Goal: Task Accomplishment & Management: Use online tool/utility

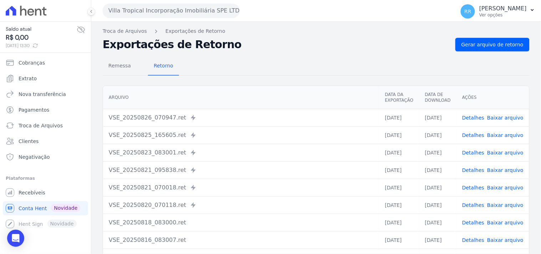
click at [171, 13] on button "Villa Tropical Incorporação Imobiliária SPE LTDA" at bounding box center [171, 11] width 137 height 14
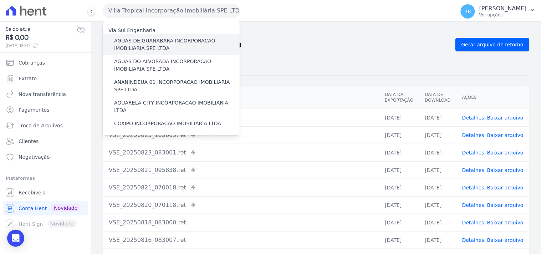
click at [161, 47] on label "AGUAS DE GUANABARA INCORPORACAO IMOBILIARIA SPE LTDA" at bounding box center [177, 44] width 126 height 15
click at [0, 0] on input "AGUAS DE GUANABARA INCORPORACAO IMOBILIARIA SPE LTDA" at bounding box center [0, 0] width 0 height 0
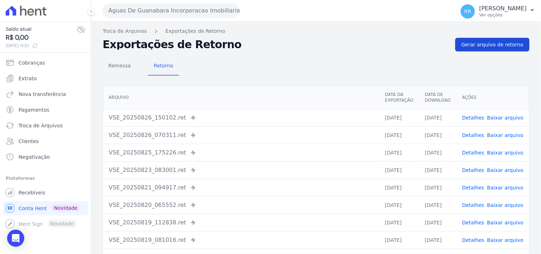
click at [503, 44] on span "Gerar arquivo de retorno" at bounding box center [493, 44] width 62 height 7
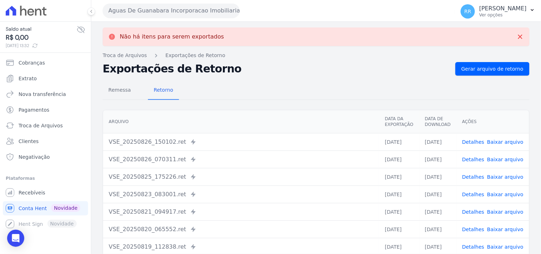
click at [185, 18] on div "Aguas De Guanabara Incorporacao Imobiliaria SPE LTDA Via Sul Engenharia AGUAS D…" at bounding box center [278, 11] width 350 height 22
click at [190, 12] on button "Aguas De Guanabara Incorporacao Imobiliaria SPE LTDA" at bounding box center [171, 11] width 137 height 14
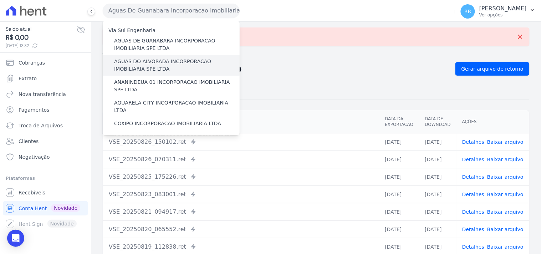
click at [147, 60] on label "AGUAS DO ALVORADA INCORPORACAO IMOBILIARIA SPE LTDA" at bounding box center [177, 65] width 126 height 15
click at [0, 0] on input "AGUAS DO ALVORADA INCORPORACAO IMOBILIARIA SPE LTDA" at bounding box center [0, 0] width 0 height 0
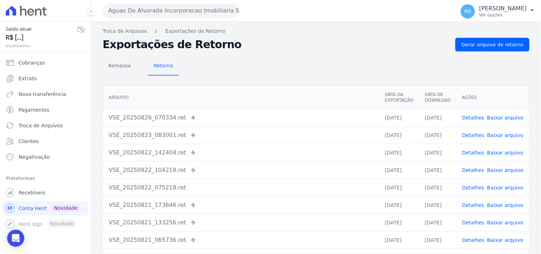
click at [504, 36] on div "Troca de Arquivos Exportações de Retorno Exportações de Retorno Gerar arquivo d…" at bounding box center [316, 168] width 450 height 293
click at [497, 44] on span "Gerar arquivo de retorno" at bounding box center [493, 44] width 62 height 7
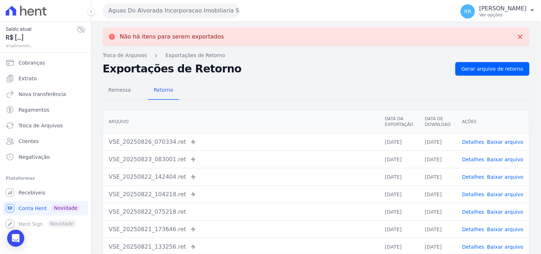
click at [161, 13] on button "Aguas Do Alvorada Incorporacao Imobiliaria SPE LTDA" at bounding box center [171, 11] width 137 height 14
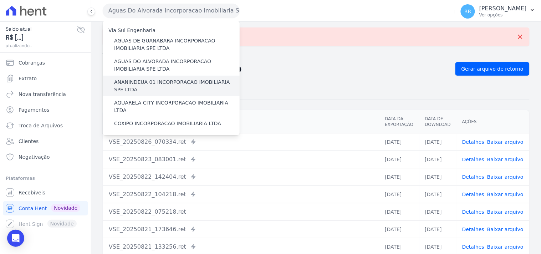
click at [153, 81] on label "ANANINDEUA 01 INCORPORACAO IMOBILIARIA SPE LTDA" at bounding box center [177, 85] width 126 height 15
click at [0, 0] on input "ANANINDEUA 01 INCORPORACAO IMOBILIARIA SPE LTDA" at bounding box center [0, 0] width 0 height 0
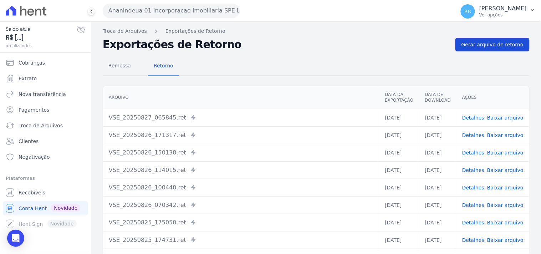
click at [494, 46] on span "Gerar arquivo de retorno" at bounding box center [493, 44] width 62 height 7
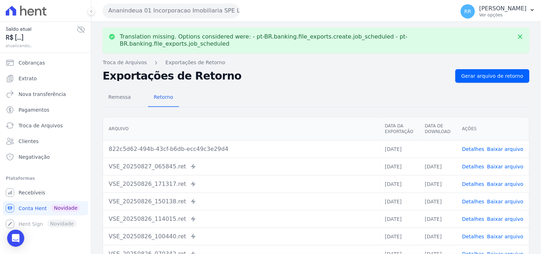
click at [500, 146] on link "Baixar arquivo" at bounding box center [505, 149] width 36 height 6
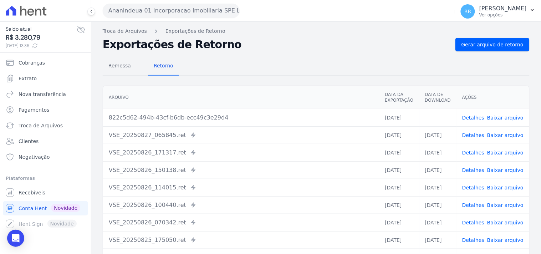
drag, startPoint x: 281, startPoint y: 56, endPoint x: 245, endPoint y: 45, distance: 37.5
click at [281, 56] on div "Remessa Retorno [GEOGRAPHIC_DATA] Data da Exportação Data de Download Ações 822…" at bounding box center [316, 180] width 427 height 258
click at [131, 12] on button "Ananindeua 01 Incorporacao Imobiliaria SPE LTDA" at bounding box center [171, 11] width 137 height 14
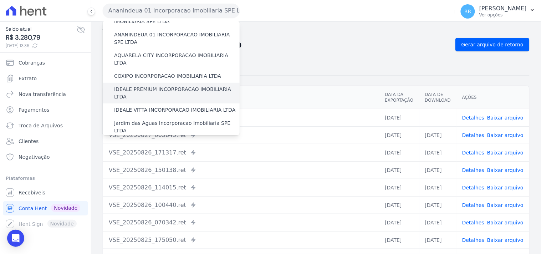
scroll to position [52, 0]
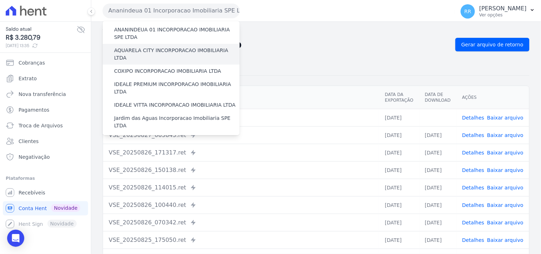
click at [143, 50] on label "AQUARELA CITY INCORPORACAO IMOBILIARIA LTDA" at bounding box center [177, 54] width 126 height 15
click at [0, 0] on input "AQUARELA CITY INCORPORACAO IMOBILIARIA LTDA" at bounding box center [0, 0] width 0 height 0
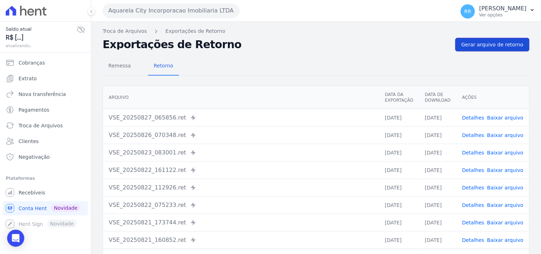
click at [520, 45] on link "Gerar arquivo de retorno" at bounding box center [493, 45] width 74 height 14
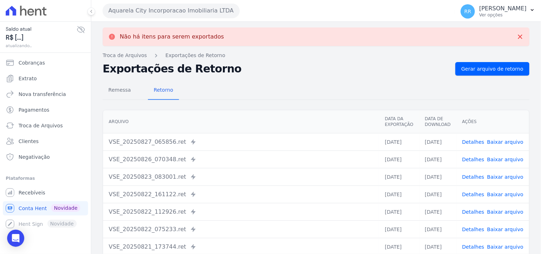
click at [199, 6] on button "Aquarela City Incorporacao Imobiliaria LTDA" at bounding box center [171, 11] width 137 height 14
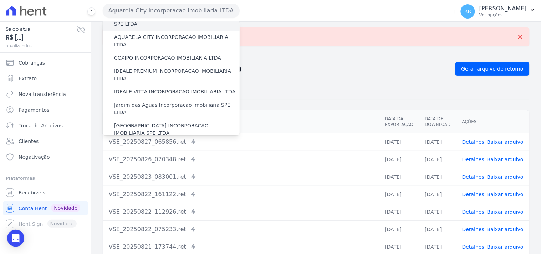
scroll to position [66, 0]
click at [172, 54] on label "COXIPO INCORPORACAO IMOBILIARIA LTDA" at bounding box center [167, 57] width 107 height 7
click at [0, 0] on input "COXIPO INCORPORACAO IMOBILIARIA LTDA" at bounding box center [0, 0] width 0 height 0
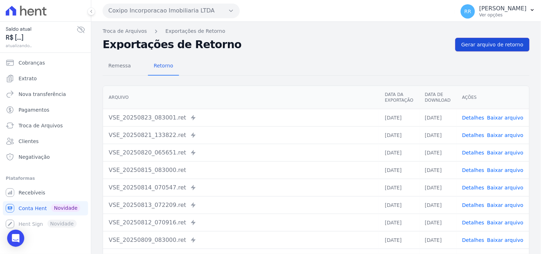
click at [478, 43] on span "Gerar arquivo de retorno" at bounding box center [493, 44] width 62 height 7
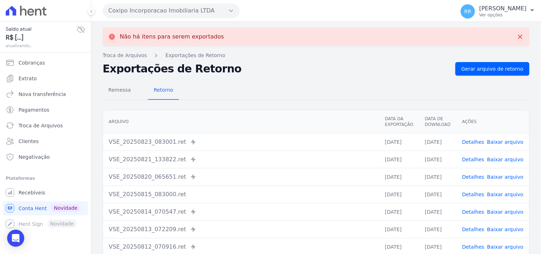
click at [168, 17] on button "Coxipo Incorporacao Imobiliaria LTDA" at bounding box center [171, 11] width 137 height 14
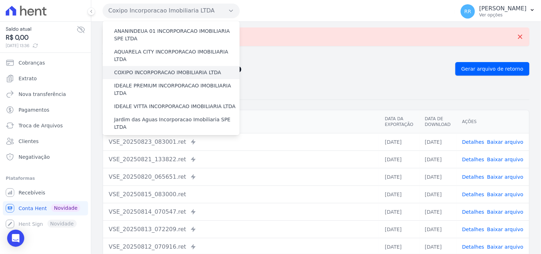
scroll to position [52, 0]
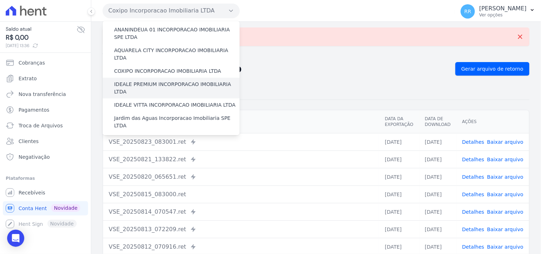
click at [154, 81] on label "IDEALE PREMIUM INCORPORACAO IMOBILIARIA LTDA" at bounding box center [177, 88] width 126 height 15
click at [0, 0] on input "IDEALE PREMIUM INCORPORACAO IMOBILIARIA LTDA" at bounding box center [0, 0] width 0 height 0
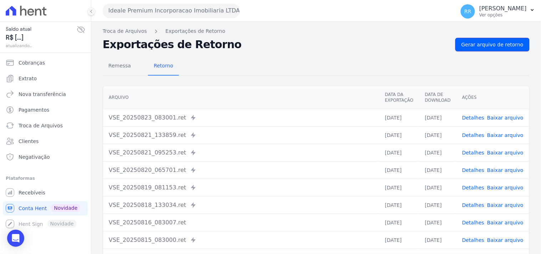
click at [493, 47] on span "Gerar arquivo de retorno" at bounding box center [493, 44] width 62 height 7
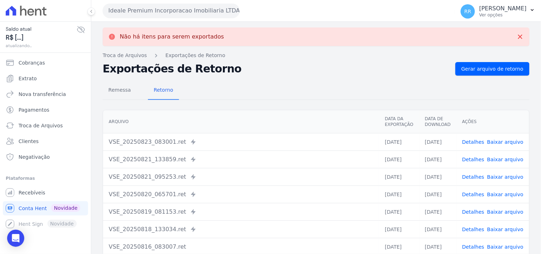
click at [159, 12] on button "Ideale Premium Incorporacao Imobiliaria LTDA" at bounding box center [171, 11] width 137 height 14
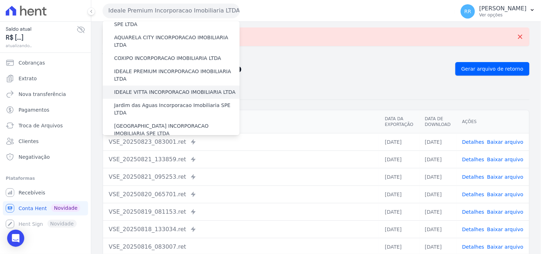
scroll to position [66, 0]
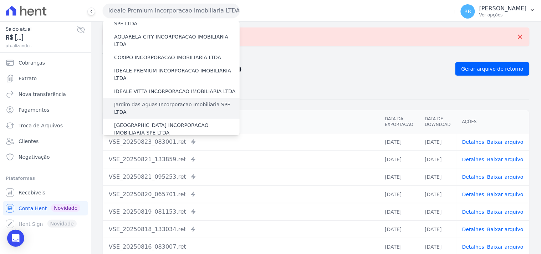
click at [151, 101] on label "Jardim das Aguas Incorporacao Imobiliaria SPE LTDA" at bounding box center [177, 108] width 126 height 15
click at [0, 0] on input "Jardim das Aguas Incorporacao Imobiliaria SPE LTDA" at bounding box center [0, 0] width 0 height 0
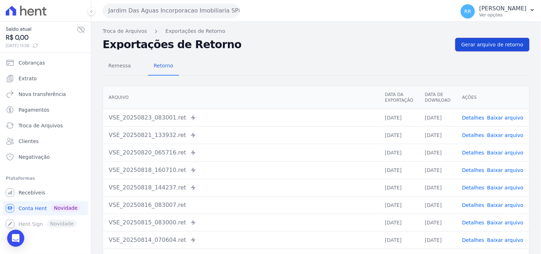
click at [464, 43] on span "Gerar arquivo de retorno" at bounding box center [493, 44] width 62 height 7
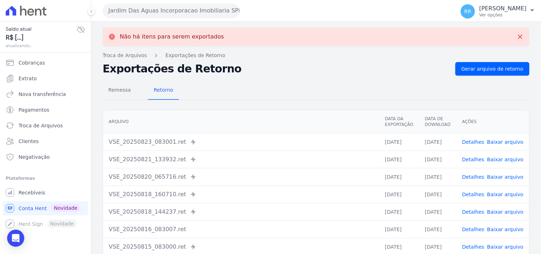
drag, startPoint x: 312, startPoint y: 66, endPoint x: 303, endPoint y: 66, distance: 8.9
click at [311, 66] on h2 "Exportações de Retorno" at bounding box center [276, 69] width 347 height 10
click at [158, 14] on button "Jardim Das Aguas Incorporacao Imobiliaria SPE LTDA" at bounding box center [171, 11] width 137 height 14
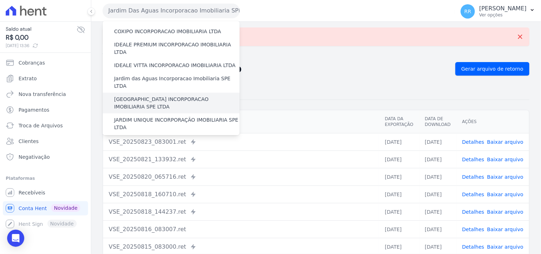
scroll to position [106, 0]
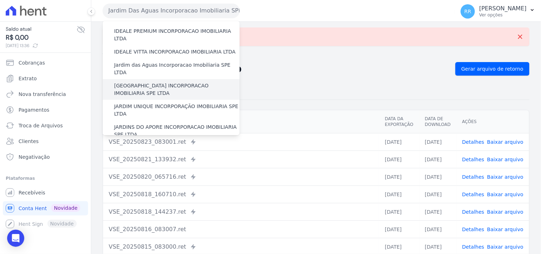
click at [138, 82] on label "[GEOGRAPHIC_DATA] INCORPORACAO IMOBILIARIA SPE LTDA" at bounding box center [177, 89] width 126 height 15
click at [0, 0] on input "[GEOGRAPHIC_DATA] INCORPORACAO IMOBILIARIA SPE LTDA" at bounding box center [0, 0] width 0 height 0
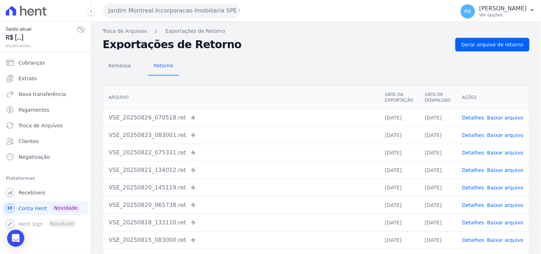
click at [489, 35] on div "Troca de Arquivos Exportações de Retorno Exportações de Retorno Gerar arquivo d…" at bounding box center [316, 168] width 450 height 293
click at [483, 40] on link "Gerar arquivo de retorno" at bounding box center [493, 45] width 74 height 14
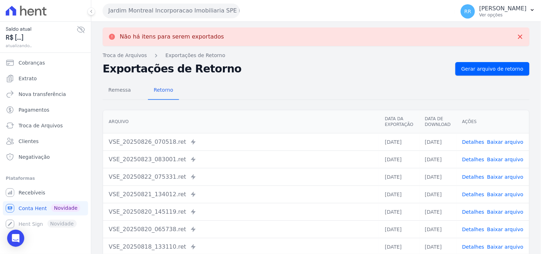
click at [161, 14] on button "Jardim Montreal Incorporacao Imobiliaria SPE LTDA" at bounding box center [171, 11] width 137 height 14
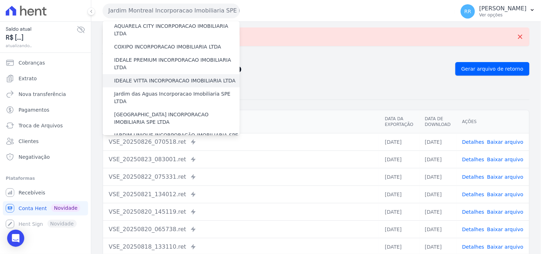
scroll to position [79, 0]
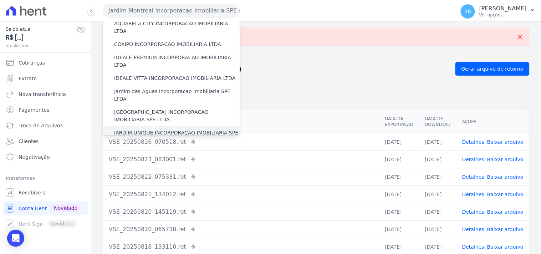
click at [140, 129] on label "JARDIM UNIQUE INCORPORAÇÃO IMOBILIARIA SPE LTDA" at bounding box center [177, 136] width 126 height 15
click at [0, 0] on input "JARDIM UNIQUE INCORPORAÇÃO IMOBILIARIA SPE LTDA" at bounding box center [0, 0] width 0 height 0
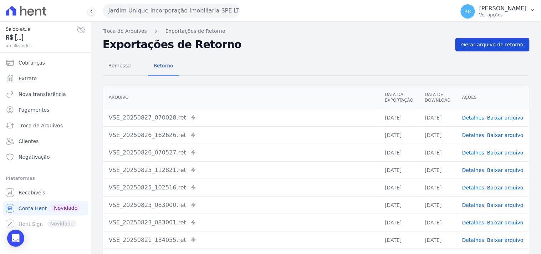
click at [471, 47] on span "Gerar arquivo de retorno" at bounding box center [493, 44] width 62 height 7
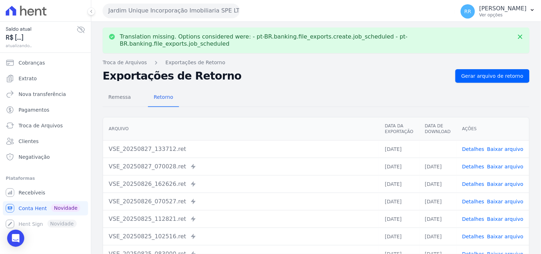
click at [505, 146] on link "Baixar arquivo" at bounding box center [505, 149] width 36 height 6
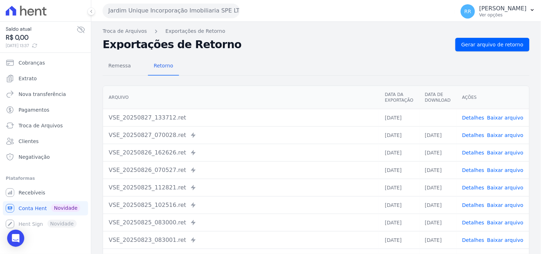
drag, startPoint x: 292, startPoint y: 45, endPoint x: 282, endPoint y: 44, distance: 9.7
click at [292, 45] on h2 "Exportações de Retorno" at bounding box center [276, 45] width 347 height 10
click at [183, 12] on button "Jardim Unique Incorporação Imobiliaria SPE LTDA" at bounding box center [171, 11] width 137 height 14
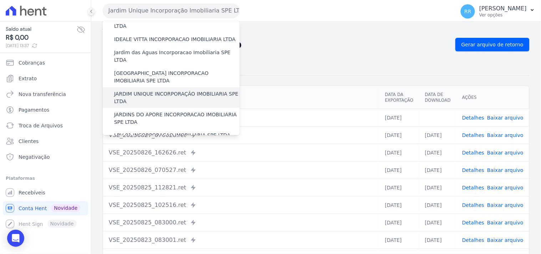
scroll to position [119, 0]
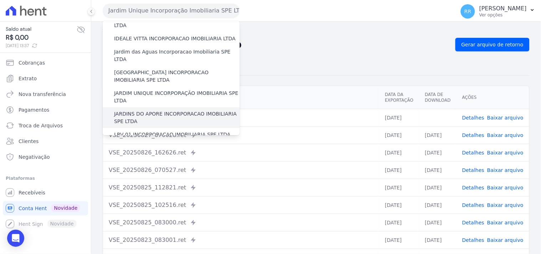
click at [152, 110] on label "JARDINS DO APORE INCORPORACAO IMOBILIARIA SPE LTDA" at bounding box center [177, 117] width 126 height 15
click at [0, 0] on input "JARDINS DO APORE INCORPORACAO IMOBILIARIA SPE LTDA" at bounding box center [0, 0] width 0 height 0
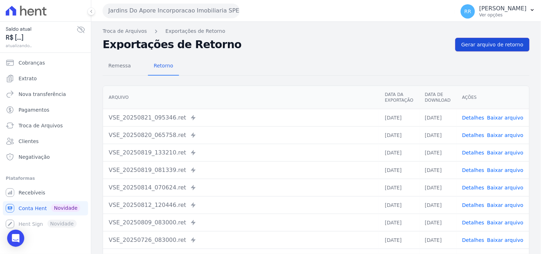
click at [512, 47] on span "Gerar arquivo de retorno" at bounding box center [493, 44] width 62 height 7
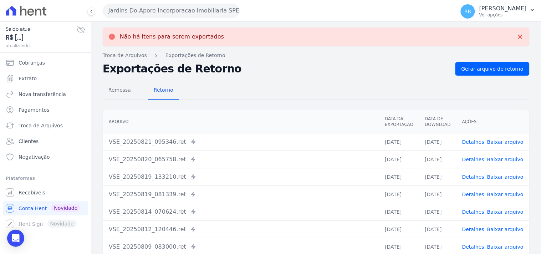
click at [134, 14] on button "Jardins Do Apore Incorporacao Imobiliaria SPE LTDA" at bounding box center [171, 11] width 137 height 14
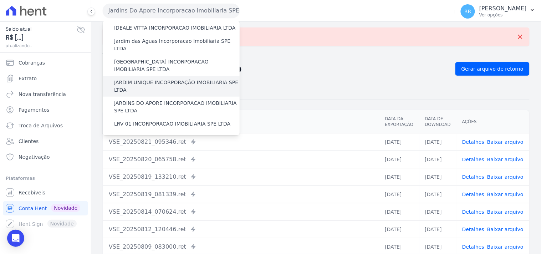
scroll to position [132, 0]
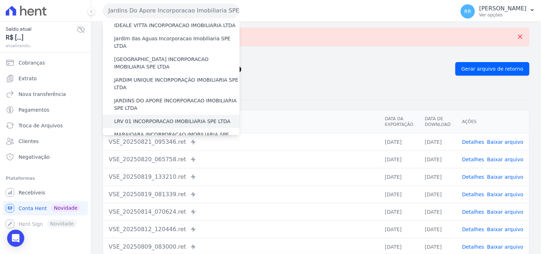
click at [157, 118] on label "LRV 01 INCORPORACAO IMOBILIARIA SPE LTDA" at bounding box center [172, 121] width 116 height 7
click at [0, 0] on input "LRV 01 INCORPORACAO IMOBILIARIA SPE LTDA" at bounding box center [0, 0] width 0 height 0
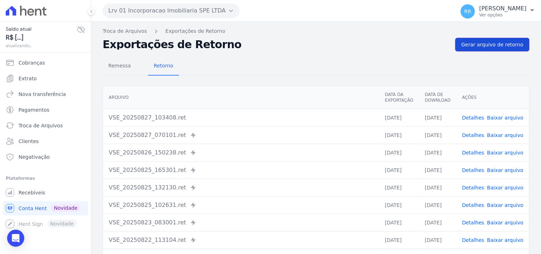
click at [509, 47] on span "Gerar arquivo de retorno" at bounding box center [493, 44] width 62 height 7
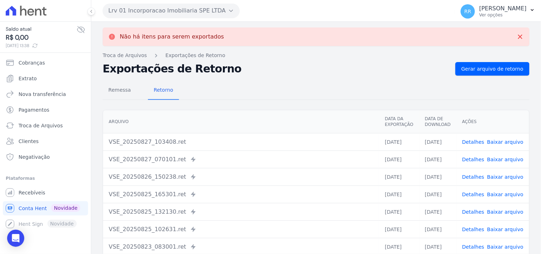
click at [151, 13] on button "Lrv 01 Incorporacao Imobiliaria SPE LTDA" at bounding box center [171, 11] width 137 height 14
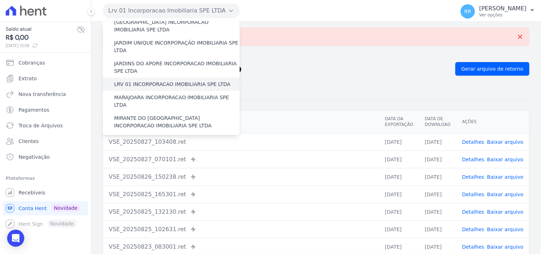
scroll to position [172, 0]
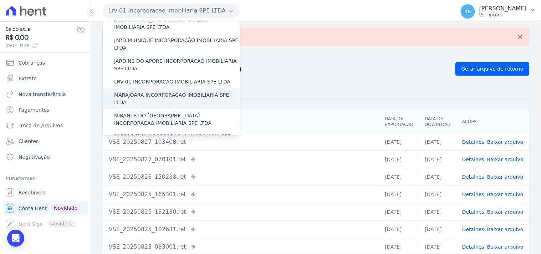
click at [166, 91] on label "MARAJOARA INCORPORACAO IMOBILIARIA SPE LTDA" at bounding box center [177, 98] width 126 height 15
click at [0, 0] on input "MARAJOARA INCORPORACAO IMOBILIARIA SPE LTDA" at bounding box center [0, 0] width 0 height 0
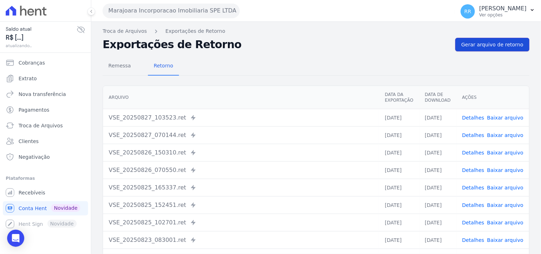
click at [459, 47] on link "Gerar arquivo de retorno" at bounding box center [493, 45] width 74 height 14
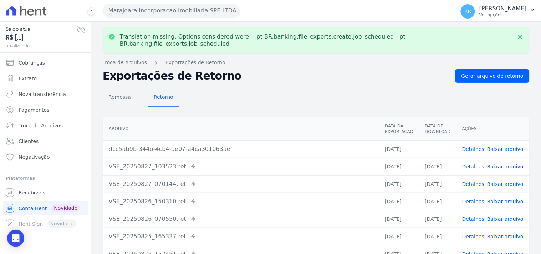
click at [492, 146] on link "Baixar arquivo" at bounding box center [505, 149] width 36 height 6
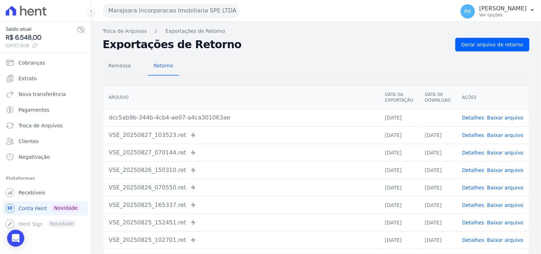
click at [311, 51] on div "Remessa Retorno [GEOGRAPHIC_DATA] Data da Exportação Data de Download Ações dcc…" at bounding box center [316, 180] width 427 height 258
click at [164, 13] on button "Marajoara Incorporacao Imobiliaria SPE LTDA" at bounding box center [171, 11] width 137 height 14
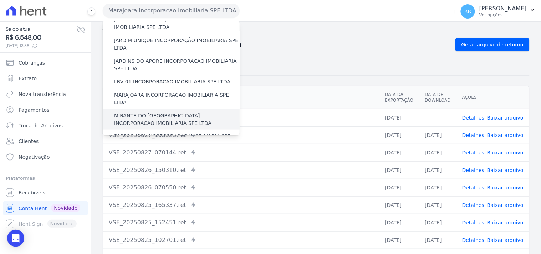
click at [132, 112] on label "MIRANTE DO [GEOGRAPHIC_DATA] INCORPORACAO IMOBILIARIA SPE LTDA" at bounding box center [177, 119] width 126 height 15
click at [0, 0] on input "MIRANTE DO [GEOGRAPHIC_DATA] INCORPORACAO IMOBILIARIA SPE LTDA" at bounding box center [0, 0] width 0 height 0
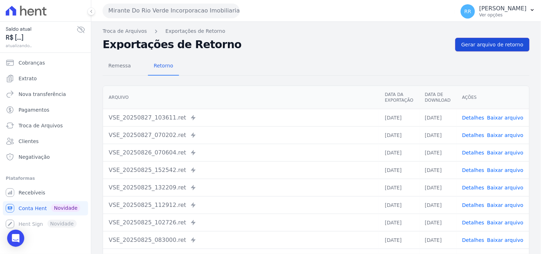
click at [490, 48] on span "Gerar arquivo de retorno" at bounding box center [493, 44] width 62 height 7
click at [143, 13] on button "Mirante Do Rio Verde Incorporacao Imobiliaria SPE LTDA" at bounding box center [171, 11] width 137 height 14
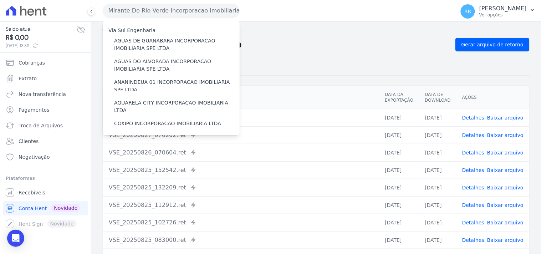
click at [370, 55] on div "Remessa Retorno [GEOGRAPHIC_DATA] Data da Exportação Data de Download Ações VSE…" at bounding box center [316, 180] width 427 height 258
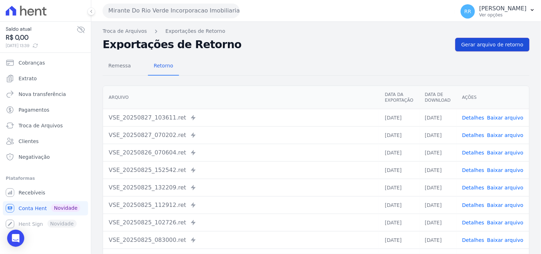
click at [482, 49] on link "Gerar arquivo de retorno" at bounding box center [493, 45] width 74 height 14
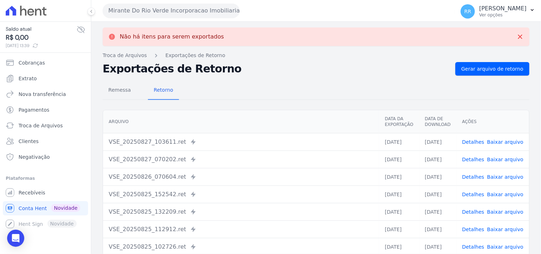
click at [179, 6] on button "Mirante Do Rio Verde Incorporacao Imobiliaria SPE LTDA" at bounding box center [171, 11] width 137 height 14
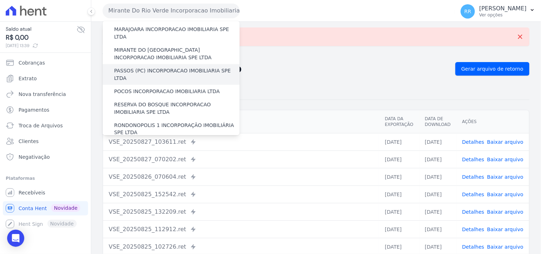
scroll to position [238, 0]
click at [143, 67] on label "PASSOS (PC) INCORPORACAO IMOBILIARIA SPE LTDA" at bounding box center [177, 74] width 126 height 15
click at [0, 0] on input "PASSOS (PC) INCORPORACAO IMOBILIARIA SPE LTDA" at bounding box center [0, 0] width 0 height 0
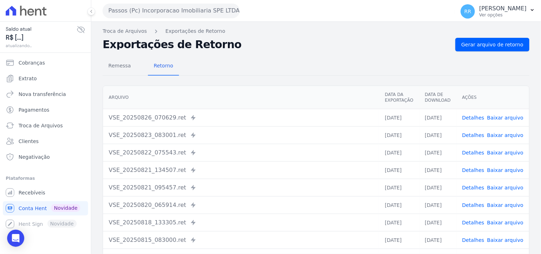
click at [510, 51] on div "Remessa Retorno [GEOGRAPHIC_DATA] Data da Exportação Data de Download Ações VSE…" at bounding box center [316, 180] width 427 height 258
click at [509, 49] on link "Gerar arquivo de retorno" at bounding box center [493, 45] width 74 height 14
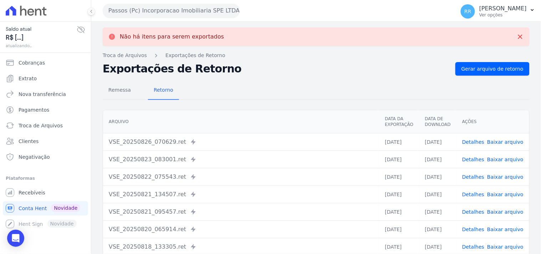
click at [187, 12] on button "Passos (Pc) Incorporacao Imobiliaria SPE LTDA" at bounding box center [171, 11] width 137 height 14
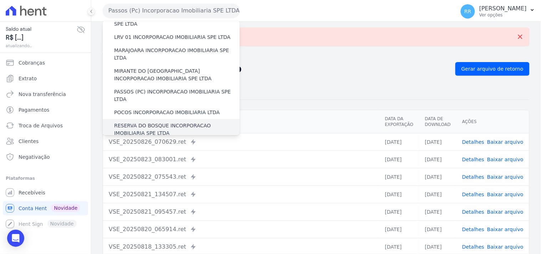
scroll to position [225, 0]
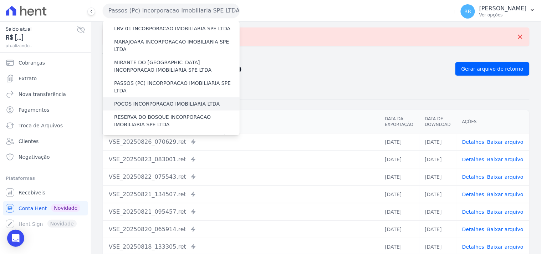
click at [144, 100] on label "POCOS INCORPORACAO IMOBILIARIA LTDA" at bounding box center [167, 103] width 106 height 7
click at [0, 0] on input "POCOS INCORPORACAO IMOBILIARIA LTDA" at bounding box center [0, 0] width 0 height 0
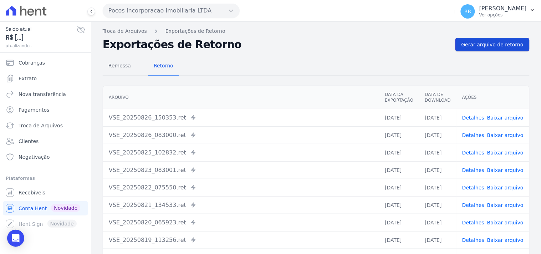
click at [484, 43] on span "Gerar arquivo de retorno" at bounding box center [493, 44] width 62 height 7
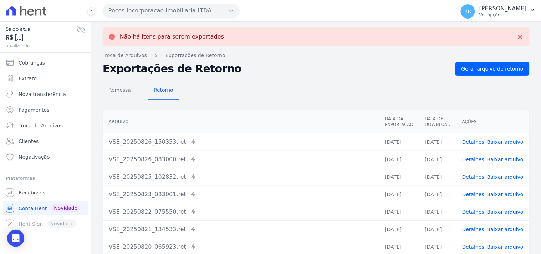
click at [140, 8] on button "Pocos Incorporacao Imobiliaria LTDA" at bounding box center [171, 11] width 137 height 14
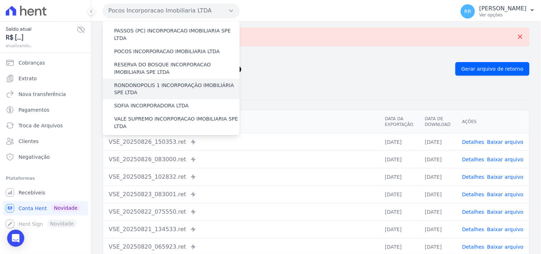
scroll to position [264, 0]
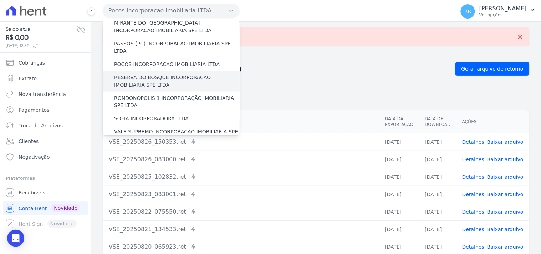
click at [138, 74] on label "RESERVA DO BOSQUE INCORPORACAO IMOBILIARIA SPE LTDA" at bounding box center [177, 81] width 126 height 15
click at [0, 0] on input "RESERVA DO BOSQUE INCORPORACAO IMOBILIARIA SPE LTDA" at bounding box center [0, 0] width 0 height 0
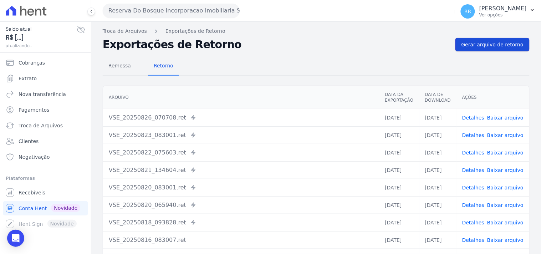
click at [514, 45] on span "Gerar arquivo de retorno" at bounding box center [493, 44] width 62 height 7
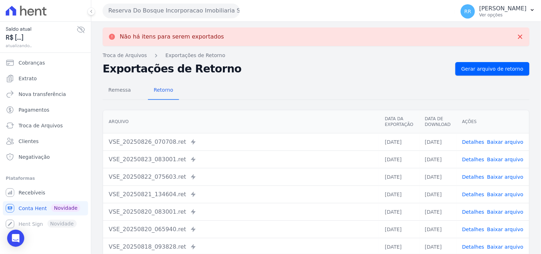
click at [186, 11] on button "Reserva Do Bosque Incorporacao Imobiliaria SPE LTDA" at bounding box center [171, 11] width 137 height 14
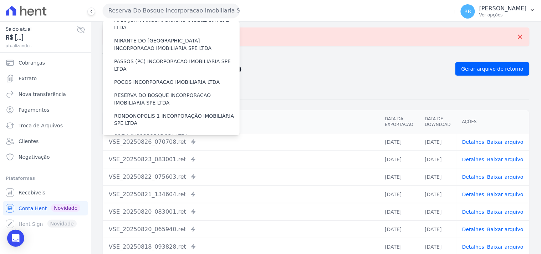
scroll to position [251, 0]
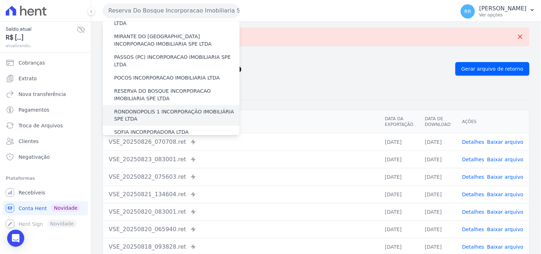
click at [143, 108] on label "RONDONOPOLIS 1 INCORPORAÇÃO IMOBILIÁRIA SPE LTDA" at bounding box center [177, 115] width 126 height 15
click at [0, 0] on input "RONDONOPOLIS 1 INCORPORAÇÃO IMOBILIÁRIA SPE LTDA" at bounding box center [0, 0] width 0 height 0
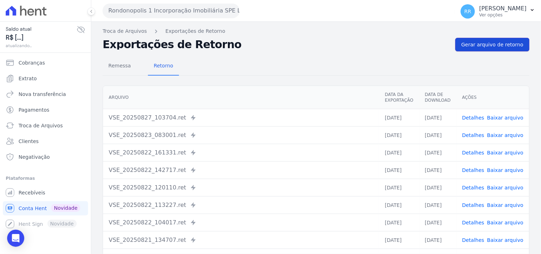
click at [510, 44] on span "Gerar arquivo de retorno" at bounding box center [493, 44] width 62 height 7
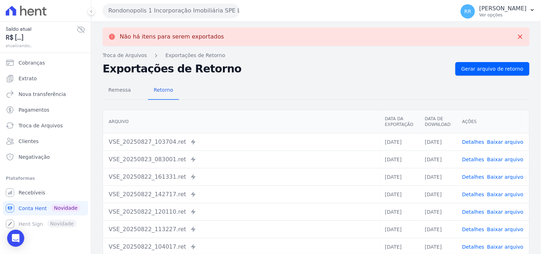
click at [154, 11] on button "Rondonopolis 1 Incorporação Imobiliária SPE LTDA" at bounding box center [171, 11] width 137 height 14
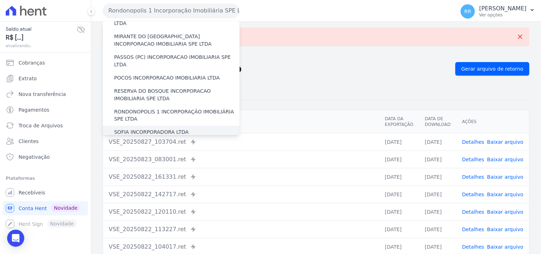
click at [144, 129] on label "SOFIA INCORPORADORA LTDA" at bounding box center [151, 132] width 75 height 7
click at [0, 0] on input "SOFIA INCORPORADORA LTDA" at bounding box center [0, 0] width 0 height 0
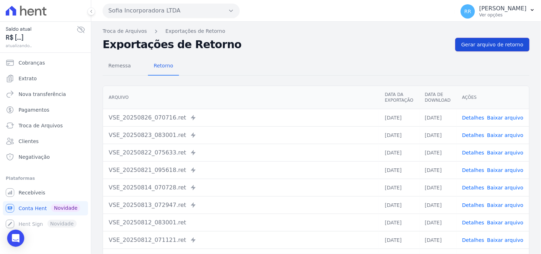
click at [497, 48] on link "Gerar arquivo de retorno" at bounding box center [493, 45] width 74 height 14
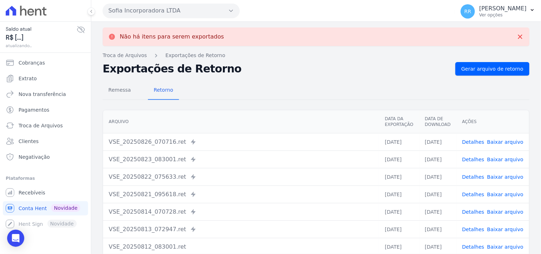
click at [172, 9] on button "Sofia Incorporadora LTDA" at bounding box center [171, 11] width 137 height 14
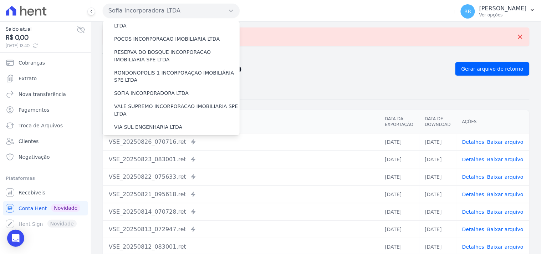
scroll to position [290, 0]
click at [165, 102] on label "VALE SUPREMO INCORPORACAO IMOBILIARIA SPE LTDA" at bounding box center [177, 109] width 126 height 15
click at [0, 0] on input "VALE SUPREMO INCORPORACAO IMOBILIARIA SPE LTDA" at bounding box center [0, 0] width 0 height 0
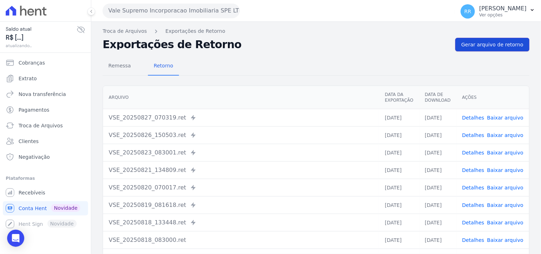
click at [522, 50] on link "Gerar arquivo de retorno" at bounding box center [493, 45] width 74 height 14
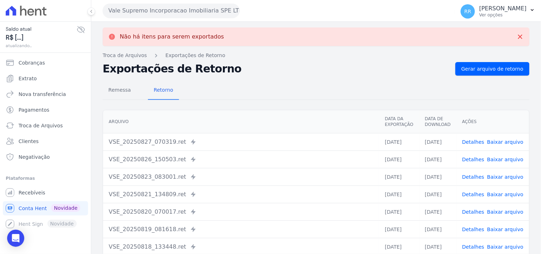
click at [142, 12] on button "Vale Supremo Incorporacao Imobiliaria SPE LTDA" at bounding box center [171, 11] width 137 height 14
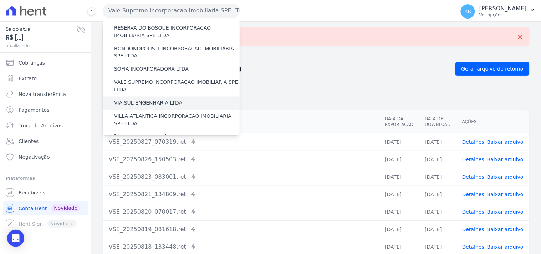
scroll to position [319, 0]
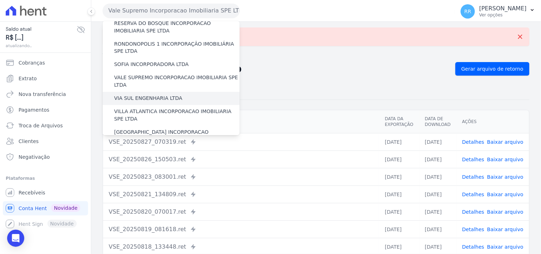
click at [151, 95] on label "VIA SUL ENGENHARIA LTDA" at bounding box center [148, 98] width 68 height 7
click at [0, 0] on input "VIA SUL ENGENHARIA LTDA" at bounding box center [0, 0] width 0 height 0
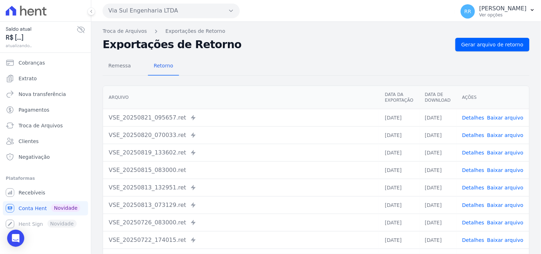
click at [476, 54] on div "Remessa Retorno [GEOGRAPHIC_DATA] Data da Exportação Data de Download Ações VSE…" at bounding box center [316, 180] width 427 height 258
click at [480, 48] on span "Gerar arquivo de retorno" at bounding box center [493, 44] width 62 height 7
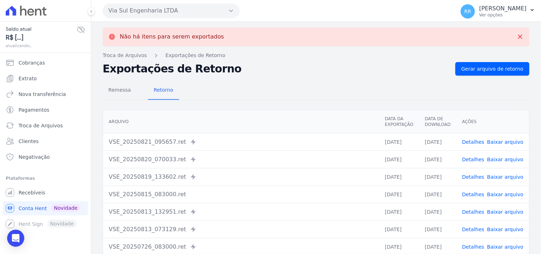
click at [154, 9] on button "Via Sul Engenharia LTDA" at bounding box center [171, 11] width 137 height 14
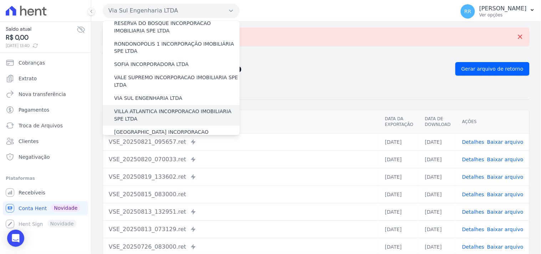
click at [149, 108] on label "VILLA ATLANTICA INCORPORACAO IMOBILIARIA SPE LTDA" at bounding box center [177, 115] width 126 height 15
click at [0, 0] on input "VILLA ATLANTICA INCORPORACAO IMOBILIARIA SPE LTDA" at bounding box center [0, 0] width 0 height 0
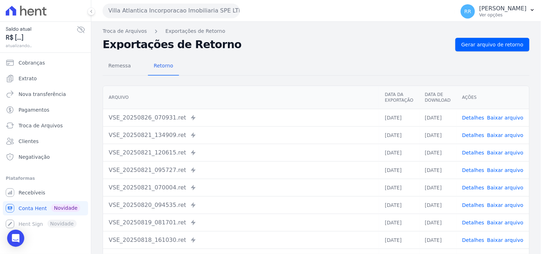
click at [499, 52] on div "Remessa Retorno [GEOGRAPHIC_DATA] Data da Exportação Data de Download Ações VSE…" at bounding box center [316, 180] width 427 height 258
click at [499, 46] on span "Gerar arquivo de retorno" at bounding box center [493, 44] width 62 height 7
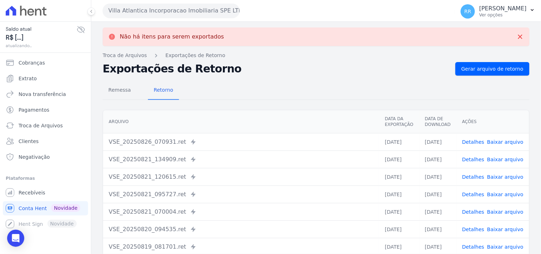
click at [193, 11] on button "Villa Atlantica Incorporacao Imobiliaria SPE LTDA" at bounding box center [171, 11] width 137 height 14
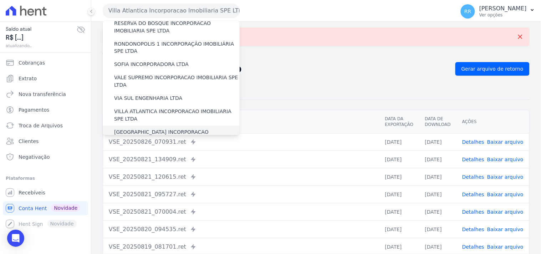
click at [157, 126] on div "[GEOGRAPHIC_DATA] INCORPORACAO IMOBILIARIA SPE LTDA" at bounding box center [171, 136] width 137 height 21
click at [159, 129] on label "[GEOGRAPHIC_DATA] INCORPORACAO IMOBILIARIA SPE LTDA" at bounding box center [177, 136] width 126 height 15
click at [0, 0] on input "[GEOGRAPHIC_DATA] INCORPORACAO IMOBILIARIA SPE LTDA" at bounding box center [0, 0] width 0 height 0
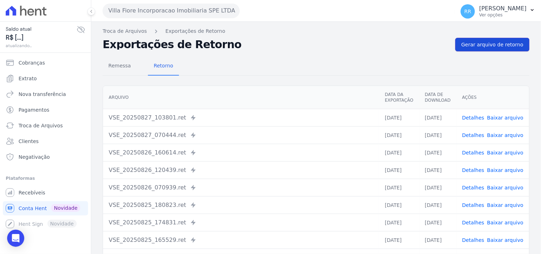
click at [461, 44] on link "Gerar arquivo de retorno" at bounding box center [493, 45] width 74 height 14
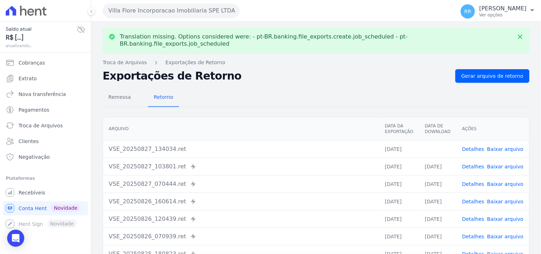
click at [496, 146] on link "Baixar arquivo" at bounding box center [505, 149] width 36 height 6
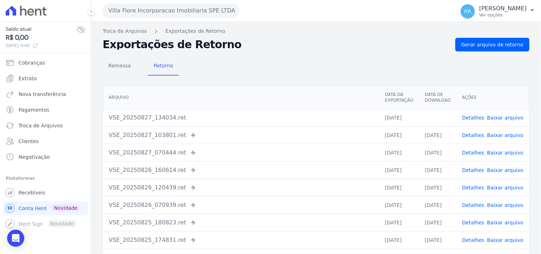
click at [277, 59] on div "Remessa Retorno" at bounding box center [316, 66] width 427 height 19
click at [162, 10] on button "Villa Fiore Incorporacao Imobiliaria SPE LTDA" at bounding box center [171, 11] width 137 height 14
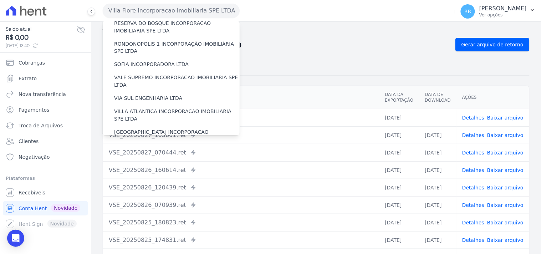
click at [153, 149] on label "VILLA TROPICAL INCORPORAÇÃO IMOBILIÁRIA SPE LTDA" at bounding box center [177, 156] width 126 height 15
click at [0, 0] on input "VILLA TROPICAL INCORPORAÇÃO IMOBILIÁRIA SPE LTDA" at bounding box center [0, 0] width 0 height 0
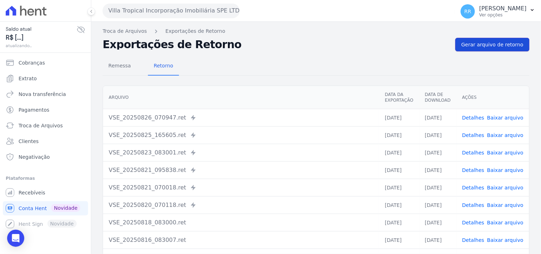
click at [498, 50] on link "Gerar arquivo de retorno" at bounding box center [493, 45] width 74 height 14
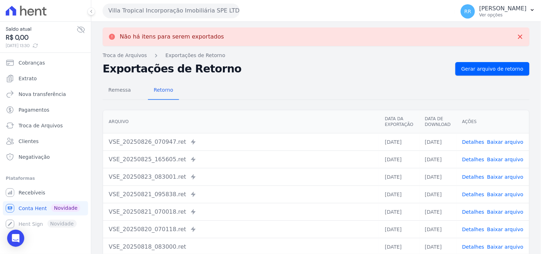
click at [248, 73] on h2 "Exportações de Retorno" at bounding box center [276, 69] width 347 height 10
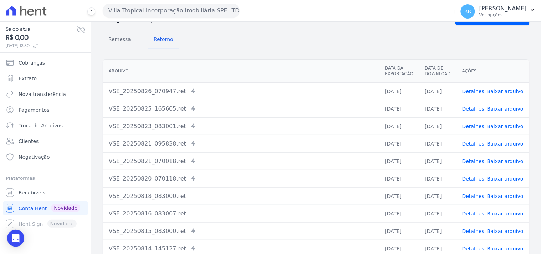
scroll to position [61, 0]
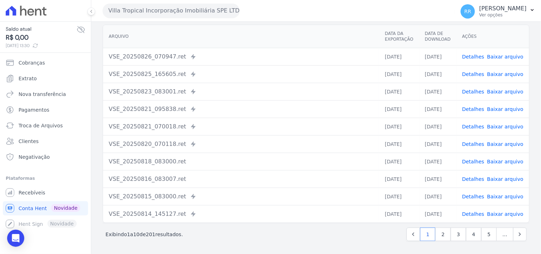
click at [220, 135] on td "VSE_20250820_070118.ret Enviado para Nexxera em: [DATE] 07:01" at bounding box center [241, 143] width 276 height 17
click at [233, 116] on td "VSE_20250821_095838.ret Enviado para Nexxera em: [DATE] 09:58" at bounding box center [241, 108] width 276 height 17
click at [272, 91] on div "VSE_20250823_083001.ret Enviado para Nexxera em: [DATE] 08:31" at bounding box center [241, 91] width 265 height 9
click at [270, 63] on td "VSE_20250826_070947.ret Enviado para Nexxera em: [DATE] 07:09" at bounding box center [241, 56] width 276 height 17
click at [155, 8] on button "Villa Tropical Incorporação Imobiliária SPE LTDA" at bounding box center [171, 11] width 137 height 14
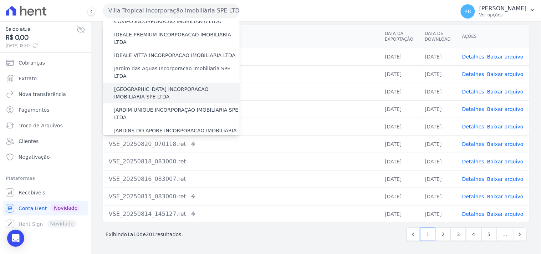
scroll to position [106, 0]
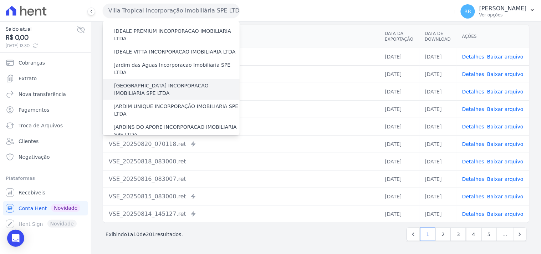
click at [162, 82] on label "[GEOGRAPHIC_DATA] INCORPORACAO IMOBILIARIA SPE LTDA" at bounding box center [177, 89] width 126 height 15
click at [0, 0] on input "[GEOGRAPHIC_DATA] INCORPORACAO IMOBILIARIA SPE LTDA" at bounding box center [0, 0] width 0 height 0
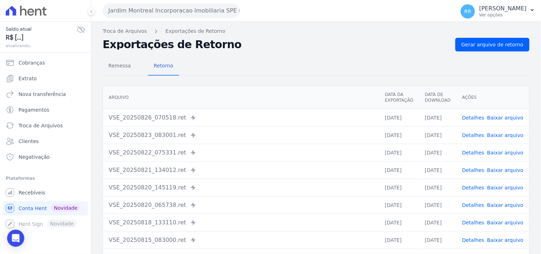
click at [479, 120] on link "Detalhes" at bounding box center [473, 118] width 22 height 6
click at [119, 65] on span "Remessa" at bounding box center [119, 66] width 31 height 14
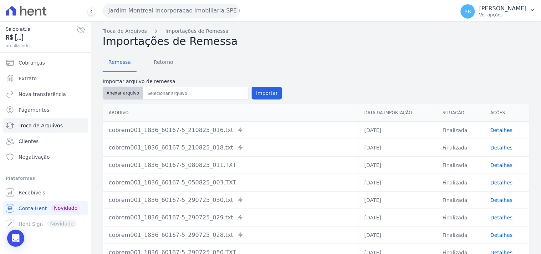
click at [135, 97] on button "Anexar arquivo" at bounding box center [123, 93] width 40 height 13
type input "cobrem001_1836_60167-5_260825_022.TXT"
click at [258, 91] on button "Importar" at bounding box center [267, 93] width 30 height 13
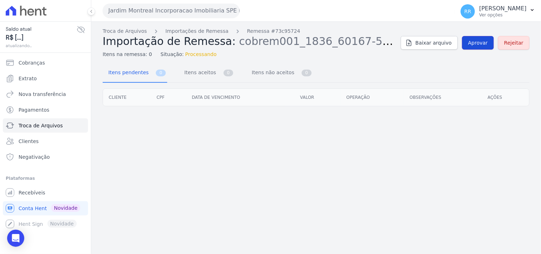
click at [477, 46] on span "Aprovar" at bounding box center [478, 42] width 20 height 7
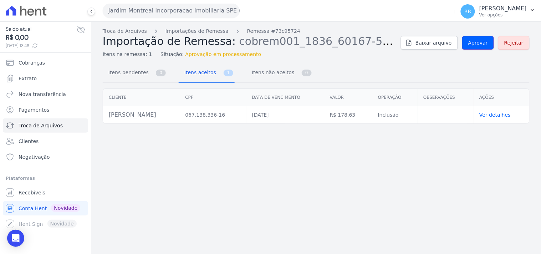
click at [477, 46] on span "Aprovar" at bounding box center [478, 42] width 20 height 7
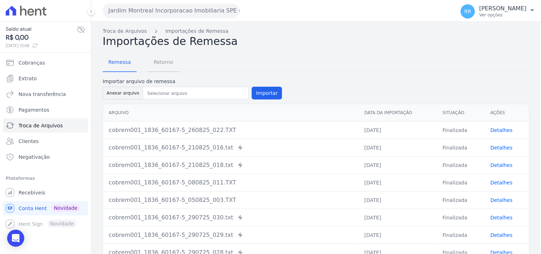
click at [163, 58] on span "Retorno" at bounding box center [163, 62] width 28 height 14
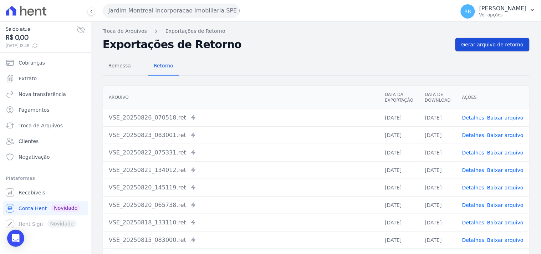
click at [470, 47] on span "Gerar arquivo de retorno" at bounding box center [493, 44] width 62 height 7
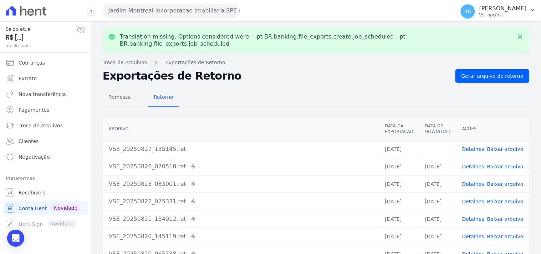
click at [516, 146] on link "Baixar arquivo" at bounding box center [505, 149] width 36 height 6
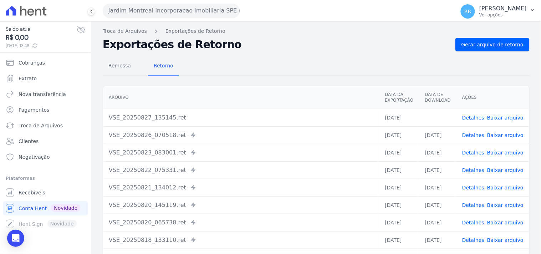
click at [376, 47] on h2 "Exportações de Retorno" at bounding box center [276, 45] width 347 height 10
click at [259, 94] on th "Arquivo" at bounding box center [241, 97] width 276 height 23
click at [269, 66] on div "Remessa Retorno" at bounding box center [316, 66] width 427 height 19
click at [128, 13] on button "Jardim Montreal Incorporacao Imobiliaria SPE LTDA" at bounding box center [171, 11] width 137 height 14
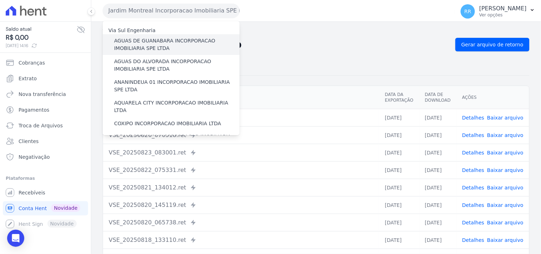
click at [146, 41] on label "AGUAS DE GUANABARA INCORPORACAO IMOBILIARIA SPE LTDA" at bounding box center [177, 44] width 126 height 15
click at [0, 0] on input "AGUAS DE GUANABARA INCORPORACAO IMOBILIARIA SPE LTDA" at bounding box center [0, 0] width 0 height 0
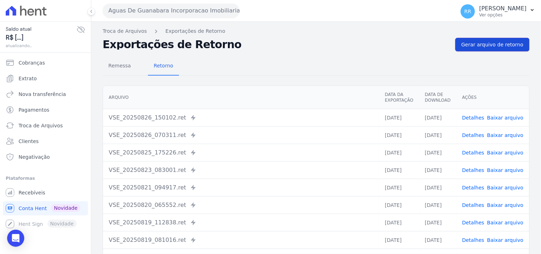
click at [469, 44] on span "Gerar arquivo de retorno" at bounding box center [493, 44] width 62 height 7
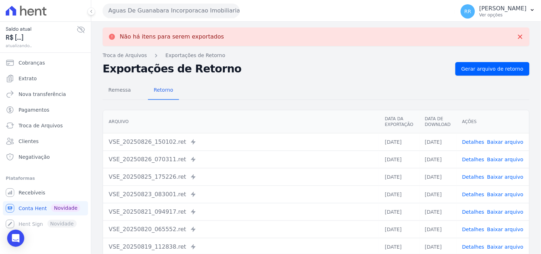
click at [156, 10] on button "Aguas De Guanabara Incorporacao Imobiliaria SPE LTDA" at bounding box center [171, 11] width 137 height 14
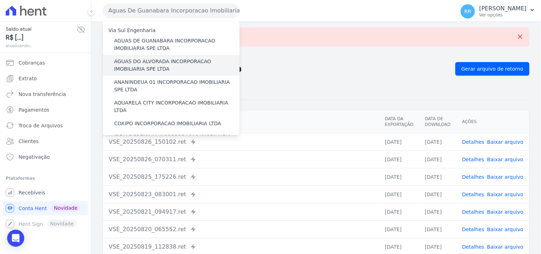
click at [146, 59] on label "AGUAS DO ALVORADA INCORPORACAO IMOBILIARIA SPE LTDA" at bounding box center [177, 65] width 126 height 15
click at [0, 0] on input "AGUAS DO ALVORADA INCORPORACAO IMOBILIARIA SPE LTDA" at bounding box center [0, 0] width 0 height 0
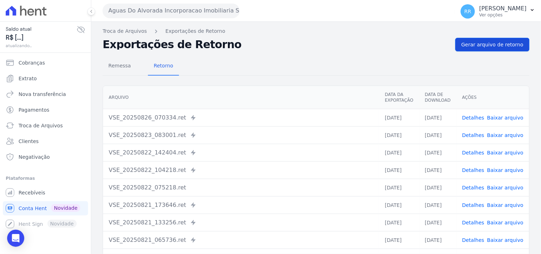
click at [490, 51] on div "Remessa Retorno Arquivo Data da Exportação Data de Download Ações VSE_20250826_…" at bounding box center [316, 180] width 427 height 258
click at [491, 49] on link "Gerar arquivo de retorno" at bounding box center [493, 45] width 74 height 14
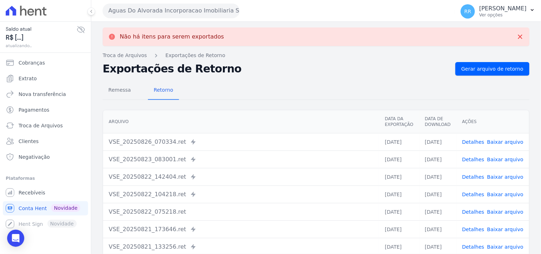
click at [184, 11] on button "Aguas Do Alvorada Incorporacao Imobiliaria SPE LTDA" at bounding box center [171, 11] width 137 height 14
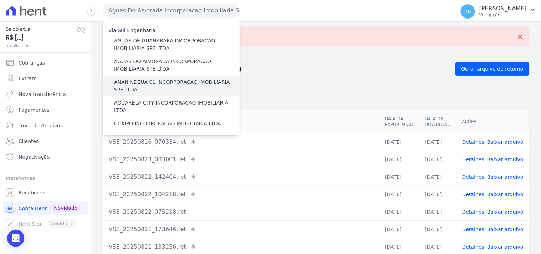
click at [148, 81] on label "ANANINDEUA 01 INCORPORACAO IMOBILIARIA SPE LTDA" at bounding box center [177, 85] width 126 height 15
click at [0, 0] on input "ANANINDEUA 01 INCORPORACAO IMOBILIARIA SPE LTDA" at bounding box center [0, 0] width 0 height 0
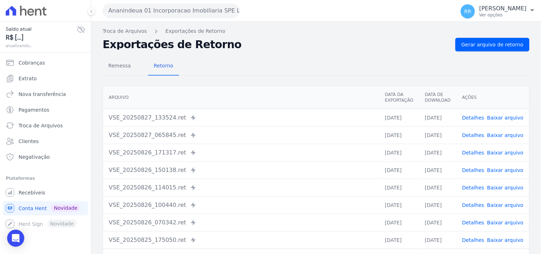
click at [465, 34] on nav "Troca de Arquivos Exportações de Retorno" at bounding box center [316, 30] width 427 height 7
click at [465, 48] on span "Gerar arquivo de retorno" at bounding box center [493, 44] width 62 height 7
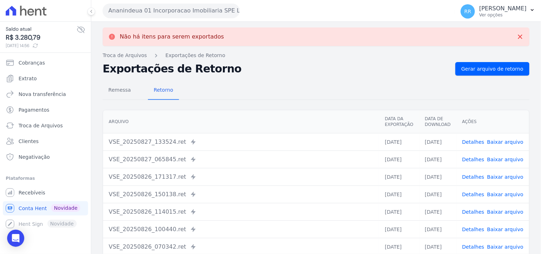
click at [145, 11] on button "Ananindeua 01 Incorporacao Imobiliaria SPE LTDA" at bounding box center [171, 11] width 137 height 14
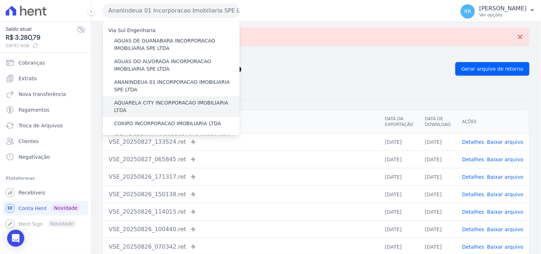
click at [161, 103] on label "AQUARELA CITY INCORPORACAO IMOBILIARIA LTDA" at bounding box center [177, 106] width 126 height 15
click at [0, 0] on input "AQUARELA CITY INCORPORACAO IMOBILIARIA LTDA" at bounding box center [0, 0] width 0 height 0
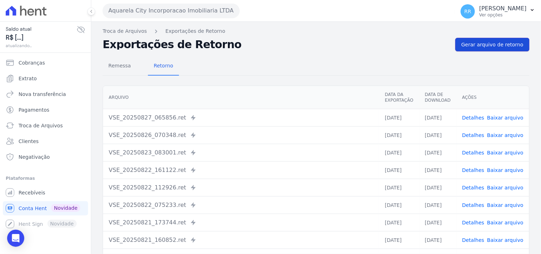
click at [490, 45] on span "Gerar arquivo de retorno" at bounding box center [493, 44] width 62 height 7
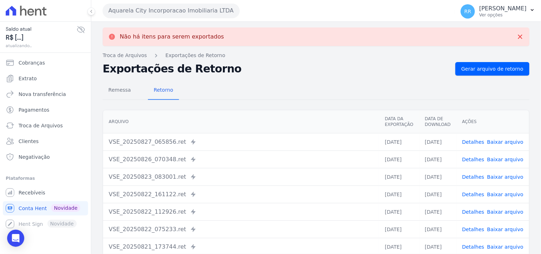
click at [141, 11] on button "Aquarela City Incorporacao Imobiliaria LTDA" at bounding box center [171, 11] width 137 height 14
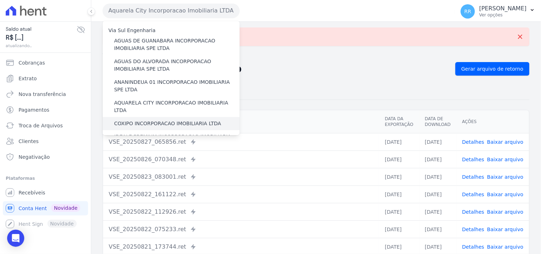
click at [133, 120] on label "COXIPO INCORPORACAO IMOBILIARIA LTDA" at bounding box center [167, 123] width 107 height 7
click at [0, 0] on input "COXIPO INCORPORACAO IMOBILIARIA LTDA" at bounding box center [0, 0] width 0 height 0
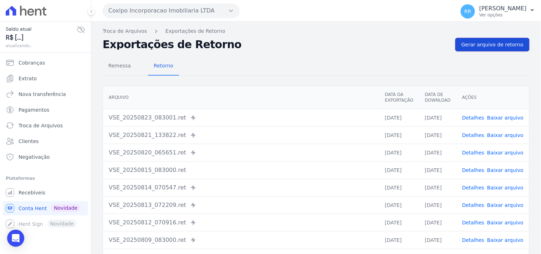
click at [489, 48] on span "Gerar arquivo de retorno" at bounding box center [493, 44] width 62 height 7
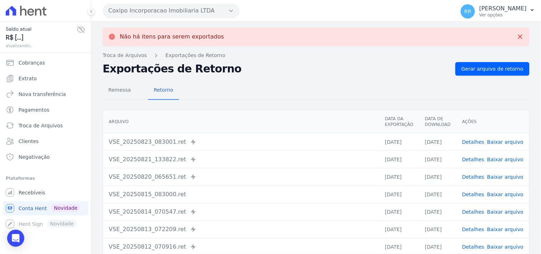
click at [148, 11] on button "Coxipo Incorporacao Imobiliaria LTDA" at bounding box center [171, 11] width 137 height 14
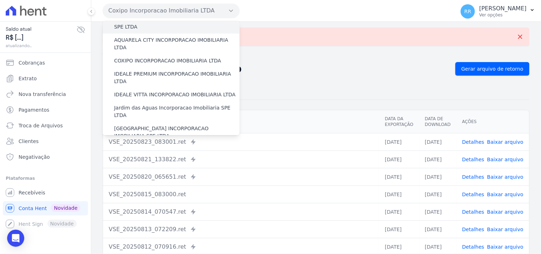
scroll to position [66, 0]
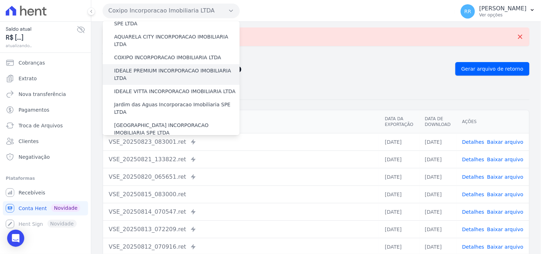
click at [142, 67] on label "IDEALE PREMIUM INCORPORACAO IMOBILIARIA LTDA" at bounding box center [177, 74] width 126 height 15
click at [0, 0] on input "IDEALE PREMIUM INCORPORACAO IMOBILIARIA LTDA" at bounding box center [0, 0] width 0 height 0
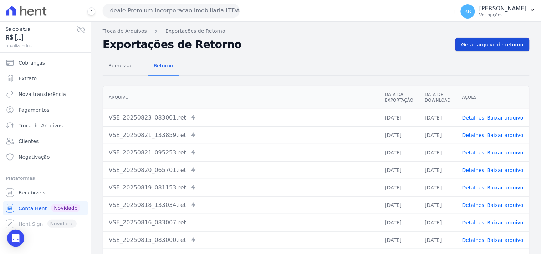
click at [504, 44] on span "Gerar arquivo de retorno" at bounding box center [493, 44] width 62 height 7
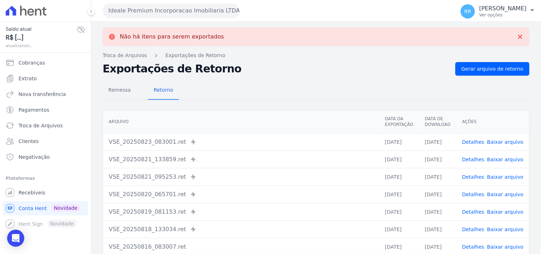
click at [134, 9] on button "Ideale Premium Incorporacao Imobiliaria LTDA" at bounding box center [171, 11] width 137 height 14
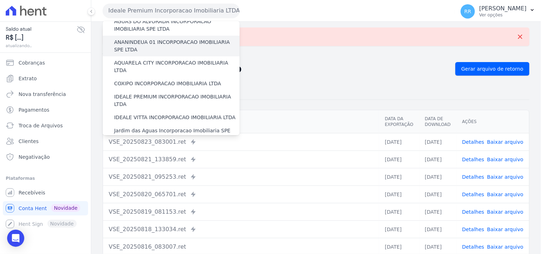
scroll to position [52, 0]
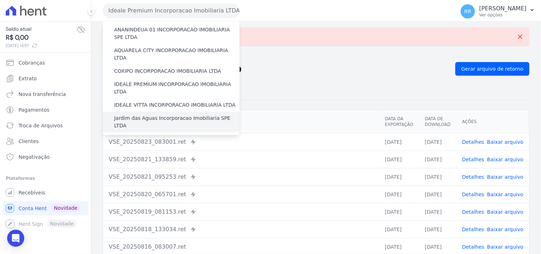
click at [130, 115] on label "Jardim das Aguas Incorporacao Imobiliaria SPE LTDA" at bounding box center [177, 122] width 126 height 15
click at [0, 0] on input "Jardim das Aguas Incorporacao Imobiliaria SPE LTDA" at bounding box center [0, 0] width 0 height 0
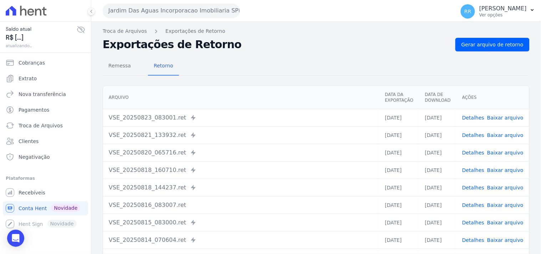
click at [499, 36] on div "Troca de Arquivos Exportações de Retorno Exportações de Retorno Gerar arquivo d…" at bounding box center [316, 168] width 450 height 293
click at [495, 46] on span "Gerar arquivo de retorno" at bounding box center [493, 44] width 62 height 7
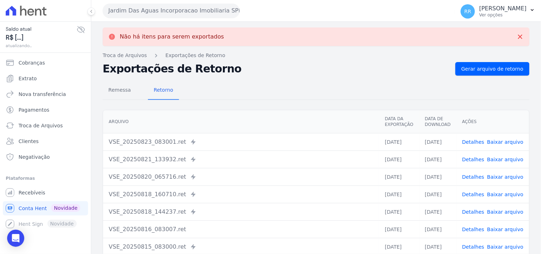
click at [187, 9] on button "Jardim Das Aguas Incorporacao Imobiliaria SPE LTDA" at bounding box center [171, 11] width 137 height 14
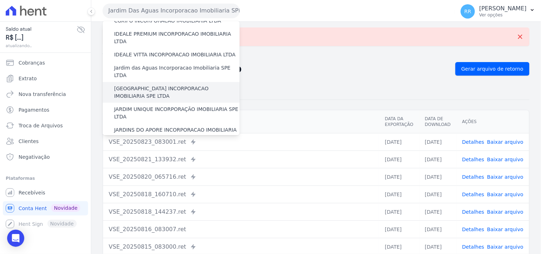
scroll to position [119, 0]
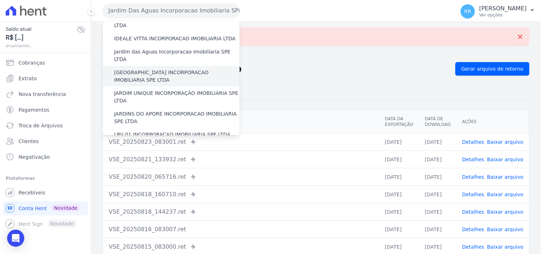
click at [144, 69] on label "[GEOGRAPHIC_DATA] INCORPORACAO IMOBILIARIA SPE LTDA" at bounding box center [177, 76] width 126 height 15
click at [0, 0] on input "[GEOGRAPHIC_DATA] INCORPORACAO IMOBILIARIA SPE LTDA" at bounding box center [0, 0] width 0 height 0
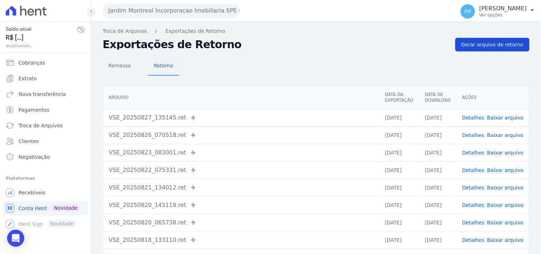
click at [486, 50] on link "Gerar arquivo de retorno" at bounding box center [493, 45] width 74 height 14
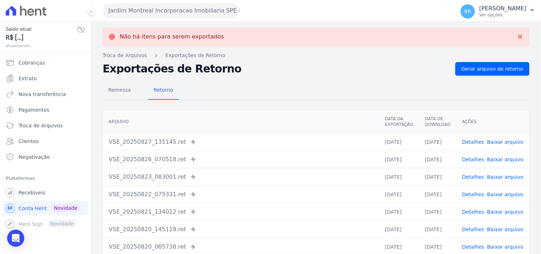
click at [130, 12] on button "Jardim Montreal Incorporacao Imobiliaria SPE LTDA" at bounding box center [171, 11] width 137 height 14
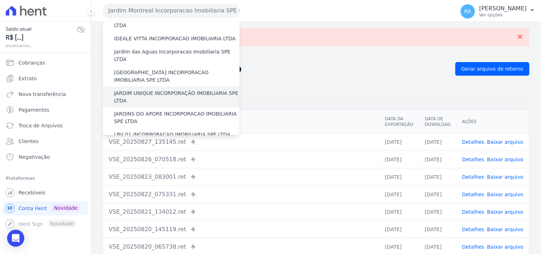
click at [150, 90] on label "JARDIM UNIQUE INCORPORAÇÃO IMOBILIARIA SPE LTDA" at bounding box center [177, 97] width 126 height 15
click at [0, 0] on input "JARDIM UNIQUE INCORPORAÇÃO IMOBILIARIA SPE LTDA" at bounding box center [0, 0] width 0 height 0
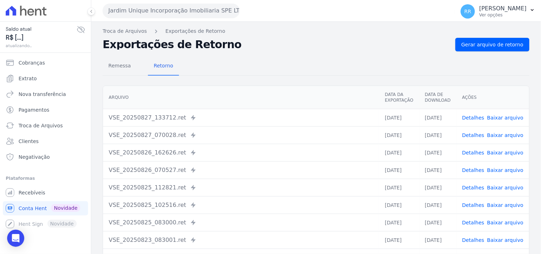
click at [504, 51] on div "Remessa Retorno Arquivo Data da Exportação Data de Download Ações VSE_20250827_…" at bounding box center [316, 180] width 427 height 258
click at [504, 48] on span "Gerar arquivo de retorno" at bounding box center [493, 44] width 62 height 7
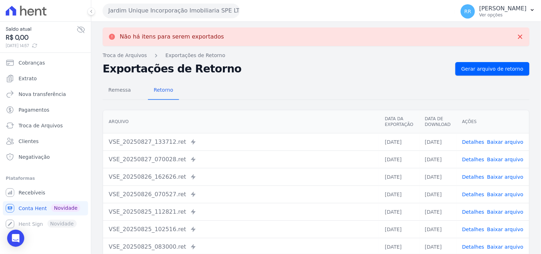
click at [163, 20] on div "Jardim Unique Incorporação Imobiliaria SPE LTDA Via Sul Engenharia AGUAS DE GUA…" at bounding box center [278, 11] width 350 height 22
click at [165, 13] on button "Jardim Unique Incorporação Imobiliaria SPE LTDA" at bounding box center [171, 11] width 137 height 14
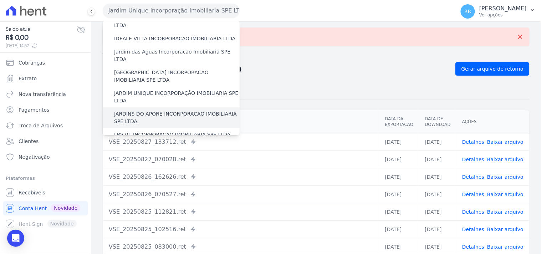
click at [162, 110] on label "JARDINS DO APORE INCORPORACAO IMOBILIARIA SPE LTDA" at bounding box center [177, 117] width 126 height 15
click at [0, 0] on input "JARDINS DO APORE INCORPORACAO IMOBILIARIA SPE LTDA" at bounding box center [0, 0] width 0 height 0
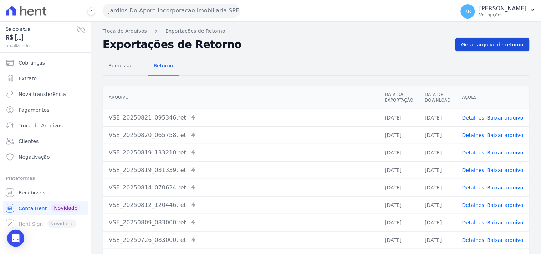
click at [479, 38] on link "Gerar arquivo de retorno" at bounding box center [493, 45] width 74 height 14
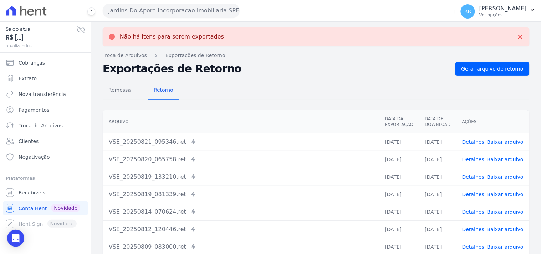
click at [150, 9] on button "Jardins Do Apore Incorporacao Imobiliaria SPE LTDA" at bounding box center [171, 11] width 137 height 14
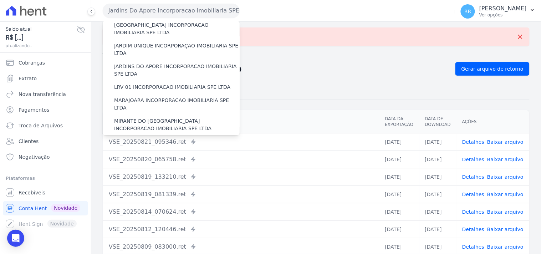
scroll to position [172, 0]
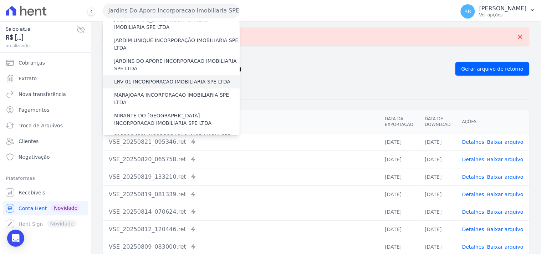
click at [144, 78] on label "LRV 01 INCORPORACAO IMOBILIARIA SPE LTDA" at bounding box center [172, 81] width 116 height 7
click at [0, 0] on input "LRV 01 INCORPORACAO IMOBILIARIA SPE LTDA" at bounding box center [0, 0] width 0 height 0
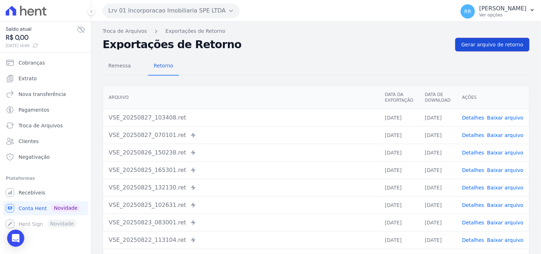
click at [505, 39] on link "Gerar arquivo de retorno" at bounding box center [493, 45] width 74 height 14
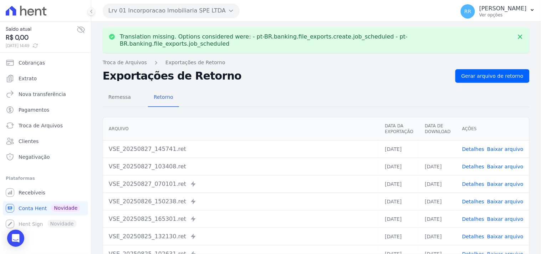
click at [496, 146] on link "Baixar arquivo" at bounding box center [505, 149] width 36 height 6
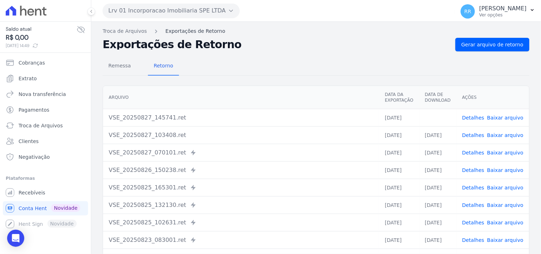
drag, startPoint x: 285, startPoint y: 87, endPoint x: 192, endPoint y: 31, distance: 109.3
click at [285, 87] on th "Arquivo" at bounding box center [241, 97] width 276 height 23
click at [178, 9] on button "Lrv 01 Incorporacao Imobiliaria SPE LTDA" at bounding box center [171, 11] width 137 height 14
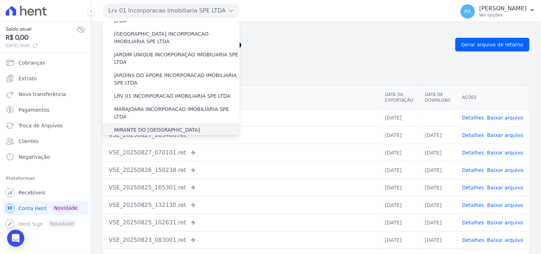
scroll to position [158, 0]
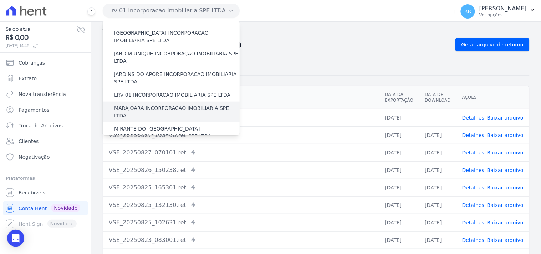
click at [137, 105] on label "MARAJOARA INCORPORACAO IMOBILIARIA SPE LTDA" at bounding box center [177, 112] width 126 height 15
click at [0, 0] on input "MARAJOARA INCORPORACAO IMOBILIARIA SPE LTDA" at bounding box center [0, 0] width 0 height 0
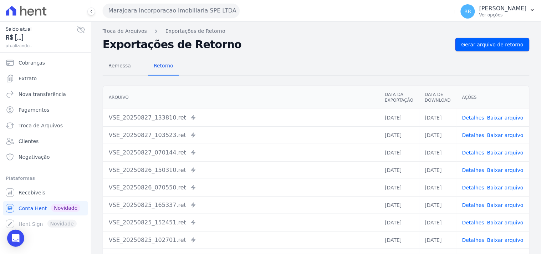
click at [491, 41] on span "Gerar arquivo de retorno" at bounding box center [493, 44] width 62 height 7
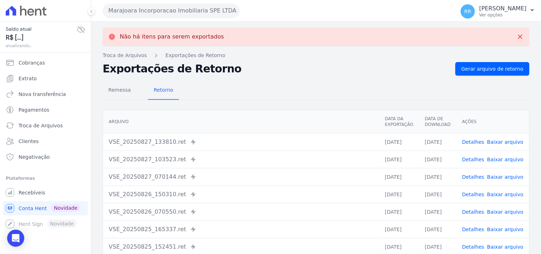
click at [154, 5] on button "Marajoara Incorporacao Imobiliaria SPE LTDA" at bounding box center [171, 11] width 137 height 14
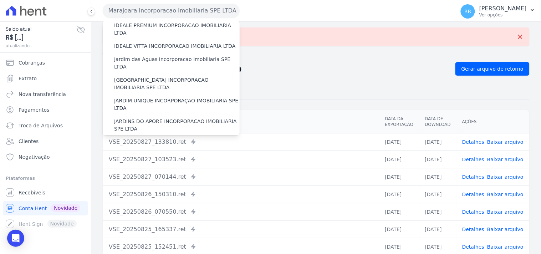
scroll to position [185, 0]
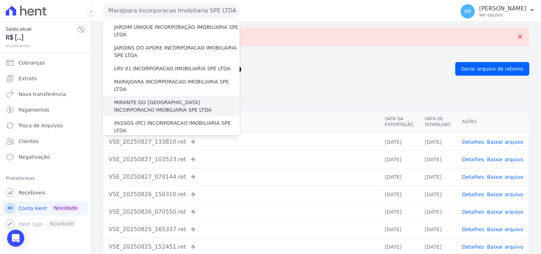
click at [133, 99] on label "MIRANTE DO [GEOGRAPHIC_DATA] INCORPORACAO IMOBILIARIA SPE LTDA" at bounding box center [177, 106] width 126 height 15
click at [0, 0] on input "MIRANTE DO [GEOGRAPHIC_DATA] INCORPORACAO IMOBILIARIA SPE LTDA" at bounding box center [0, 0] width 0 height 0
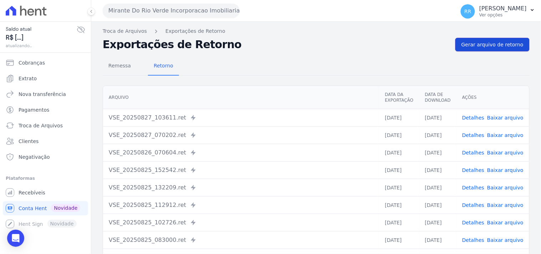
click at [504, 50] on link "Gerar arquivo de retorno" at bounding box center [493, 45] width 74 height 14
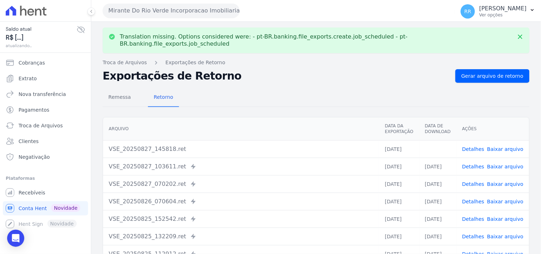
click at [511, 146] on link "Baixar arquivo" at bounding box center [505, 149] width 36 height 6
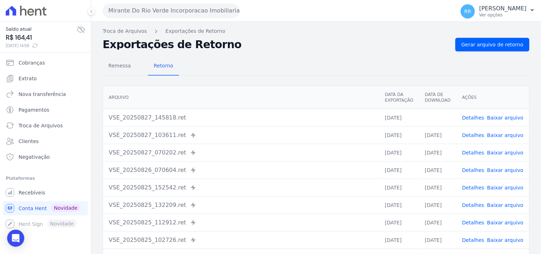
click at [325, 72] on div "Remessa Retorno" at bounding box center [316, 66] width 427 height 19
click at [187, 15] on button "Mirante Do Rio Verde Incorporacao Imobiliaria SPE LTDA" at bounding box center [171, 11] width 137 height 14
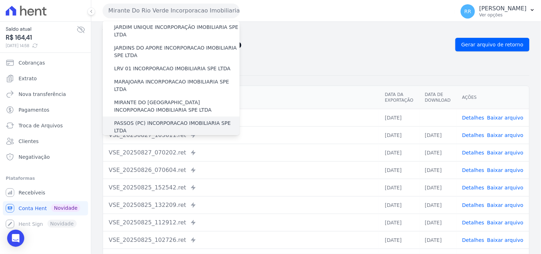
click at [133, 120] on label "PASSOS (PC) INCORPORACAO IMOBILIARIA SPE LTDA" at bounding box center [177, 127] width 126 height 15
click at [138, 120] on label "PASSOS (PC) INCORPORACAO IMOBILIARIA SPE LTDA" at bounding box center [177, 127] width 126 height 15
click at [0, 0] on input "PASSOS (PC) INCORPORACAO IMOBILIARIA SPE LTDA" at bounding box center [0, 0] width 0 height 0
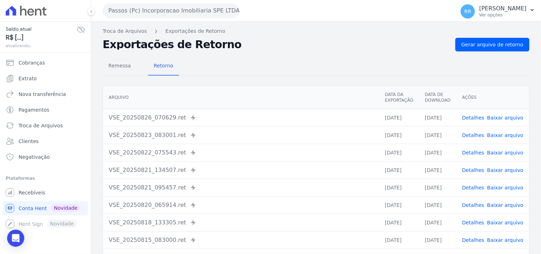
click at [495, 55] on div "Remessa Retorno [GEOGRAPHIC_DATA] Data da Exportação Data de Download Ações VSE…" at bounding box center [316, 180] width 427 height 258
click at [500, 48] on link "Gerar arquivo de retorno" at bounding box center [493, 45] width 74 height 14
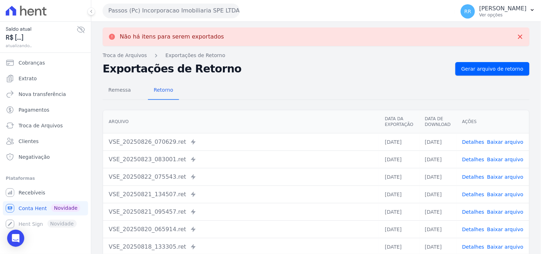
click at [156, 13] on button "Passos (Pc) Incorporacao Imobiliaria SPE LTDA" at bounding box center [171, 11] width 137 height 14
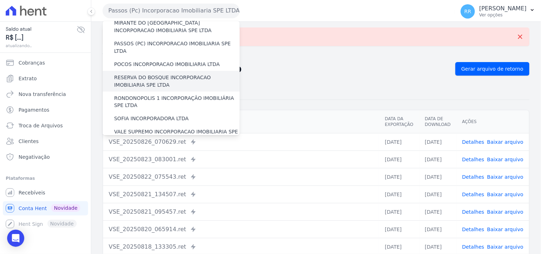
scroll to position [251, 0]
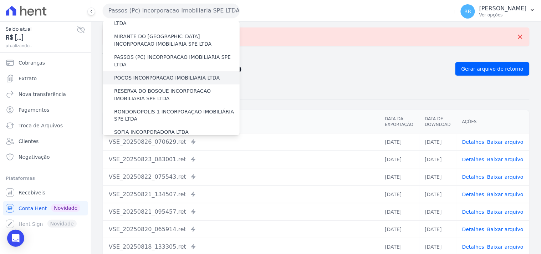
click at [147, 74] on label "POCOS INCORPORACAO IMOBILIARIA LTDA" at bounding box center [167, 77] width 106 height 7
click at [0, 0] on input "POCOS INCORPORACAO IMOBILIARIA LTDA" at bounding box center [0, 0] width 0 height 0
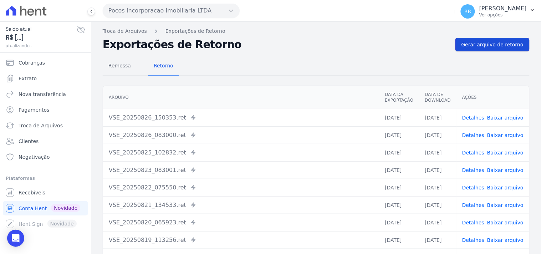
click at [510, 49] on link "Gerar arquivo de retorno" at bounding box center [493, 45] width 74 height 14
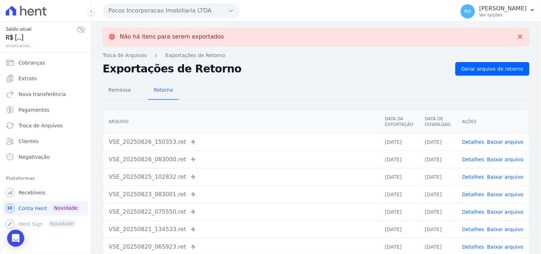
click at [130, 8] on button "Pocos Incorporacao Imobiliaria LTDA" at bounding box center [171, 11] width 137 height 14
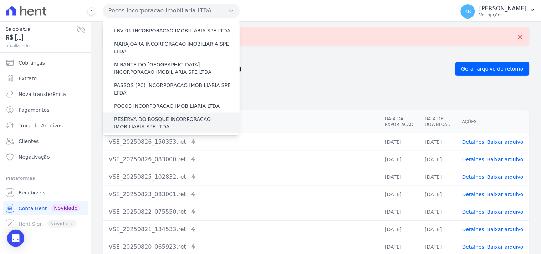
scroll to position [225, 0]
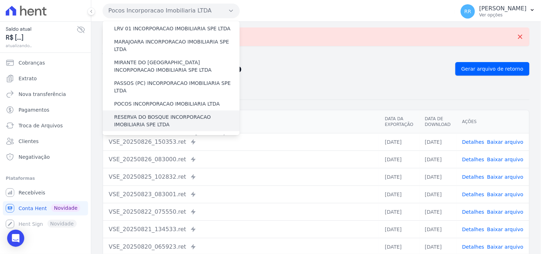
click at [137, 113] on label "RESERVA DO BOSQUE INCORPORACAO IMOBILIARIA SPE LTDA" at bounding box center [177, 120] width 126 height 15
click at [0, 0] on input "RESERVA DO BOSQUE INCORPORACAO IMOBILIARIA SPE LTDA" at bounding box center [0, 0] width 0 height 0
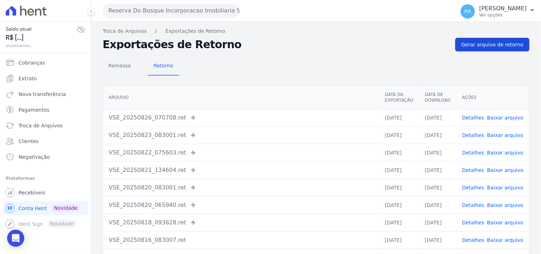
click at [503, 49] on link "Gerar arquivo de retorno" at bounding box center [493, 45] width 74 height 14
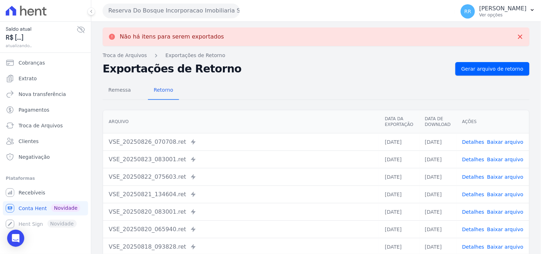
click at [174, 12] on button "Reserva Do Bosque Incorporacao Imobiliaria SPE LTDA" at bounding box center [171, 11] width 137 height 14
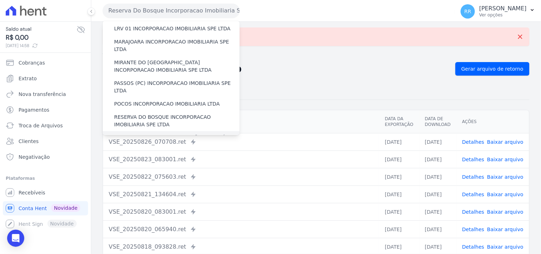
click at [141, 134] on label "RONDONOPOLIS 1 INCORPORAÇÃO IMOBILIÁRIA SPE LTDA" at bounding box center [177, 141] width 126 height 15
click at [0, 0] on input "RONDONOPOLIS 1 INCORPORAÇÃO IMOBILIÁRIA SPE LTDA" at bounding box center [0, 0] width 0 height 0
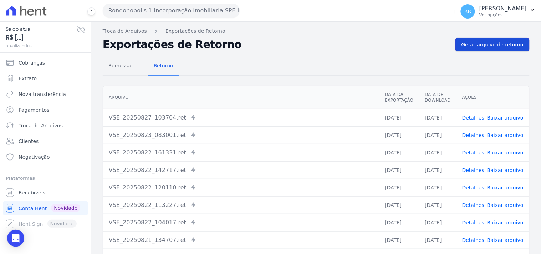
click at [516, 48] on link "Gerar arquivo de retorno" at bounding box center [493, 45] width 74 height 14
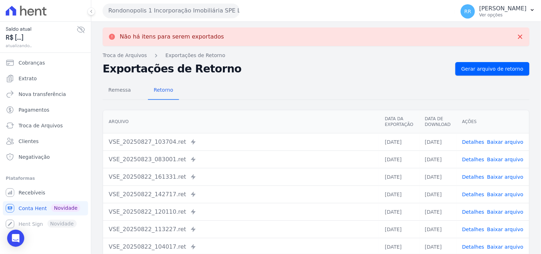
click at [194, 12] on button "Rondonopolis 1 Incorporação Imobiliária SPE LTDA" at bounding box center [171, 11] width 137 height 14
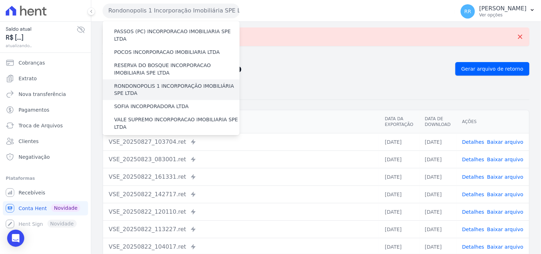
scroll to position [277, 0]
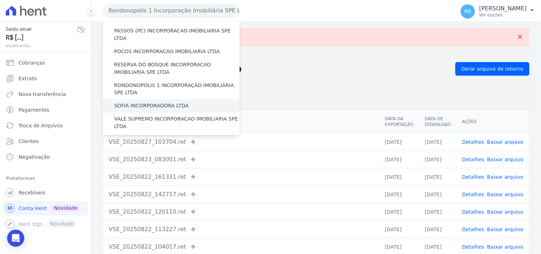
click at [140, 102] on label "SOFIA INCORPORADORA LTDA" at bounding box center [151, 105] width 75 height 7
click at [0, 0] on input "SOFIA INCORPORADORA LTDA" at bounding box center [0, 0] width 0 height 0
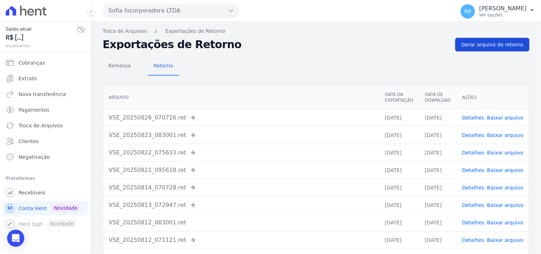
click at [505, 43] on span "Gerar arquivo de retorno" at bounding box center [493, 44] width 62 height 7
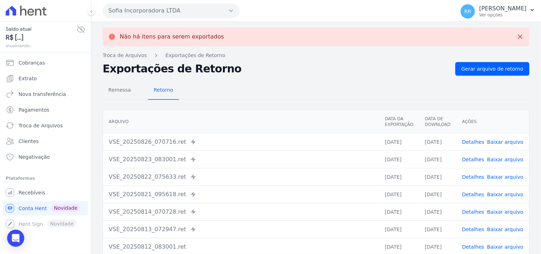
click at [153, 9] on button "Sofia Incorporadora LTDA" at bounding box center [171, 11] width 137 height 14
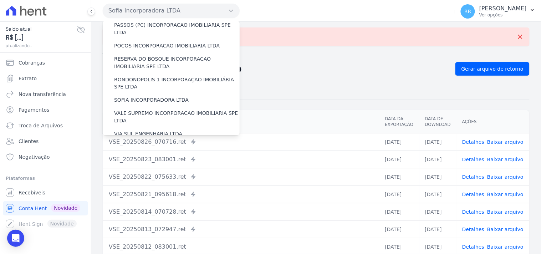
scroll to position [319, 0]
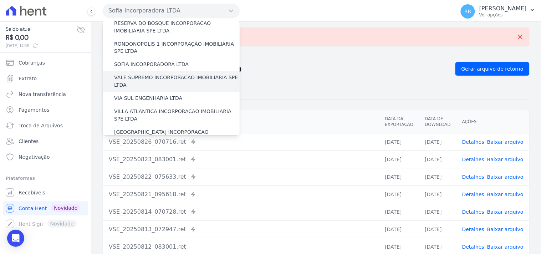
click at [148, 71] on div "VALE SUPREMO INCORPORACAO IMOBILIARIA SPE LTDA" at bounding box center [171, 81] width 137 height 21
click at [151, 74] on label "VALE SUPREMO INCORPORACAO IMOBILIARIA SPE LTDA" at bounding box center [177, 81] width 126 height 15
click at [0, 0] on input "VALE SUPREMO INCORPORACAO IMOBILIARIA SPE LTDA" at bounding box center [0, 0] width 0 height 0
click at [155, 74] on label "VALE SUPREMO INCORPORACAO IMOBILIARIA SPE LTDA" at bounding box center [177, 81] width 126 height 15
click at [0, 0] on input "VALE SUPREMO INCORPORACAO IMOBILIARIA SPE LTDA" at bounding box center [0, 0] width 0 height 0
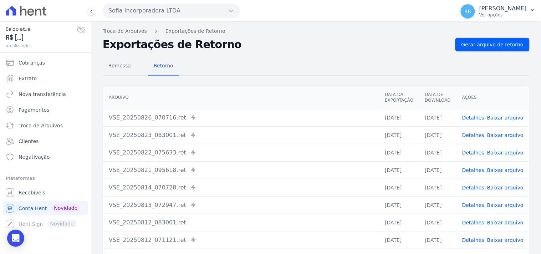
click at [488, 45] on span "Gerar arquivo de retorno" at bounding box center [493, 44] width 62 height 7
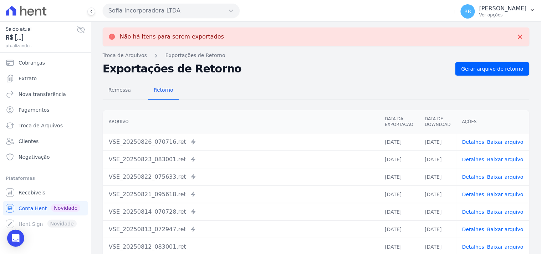
click at [155, 13] on button "Sofia Incorporadora LTDA" at bounding box center [171, 11] width 137 height 14
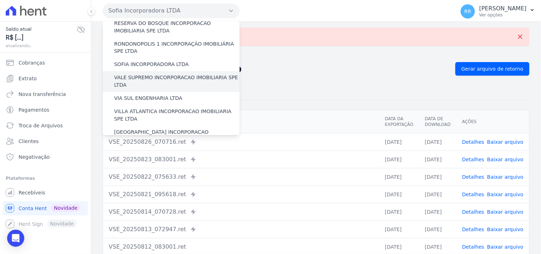
click at [140, 74] on label "VALE SUPREMO INCORPORACAO IMOBILIARIA SPE LTDA" at bounding box center [177, 81] width 126 height 15
click at [0, 0] on input "VALE SUPREMO INCORPORACAO IMOBILIARIA SPE LTDA" at bounding box center [0, 0] width 0 height 0
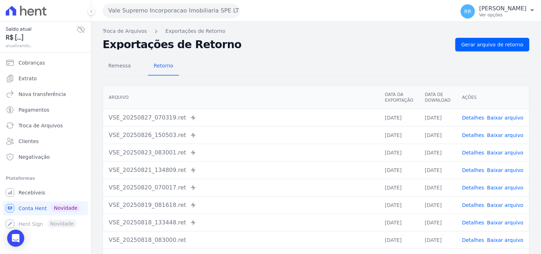
click at [500, 53] on div "Remessa Retorno Arquivo Data da Exportação Data de Download Ações VSE_20250827_…" at bounding box center [316, 180] width 427 height 258
click at [504, 48] on link "Gerar arquivo de retorno" at bounding box center [493, 45] width 74 height 14
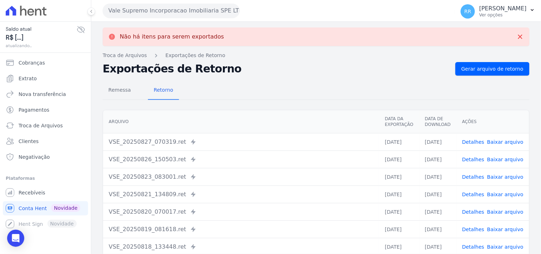
click at [143, 15] on button "Vale Supremo Incorporacao Imobiliaria SPE LTDA" at bounding box center [171, 11] width 137 height 14
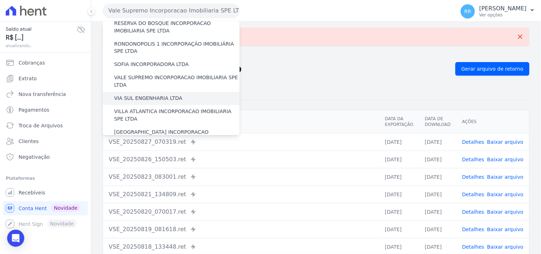
click at [164, 95] on label "VIA SUL ENGENHARIA LTDA" at bounding box center [148, 98] width 68 height 7
click at [0, 0] on input "VIA SUL ENGENHARIA LTDA" at bounding box center [0, 0] width 0 height 0
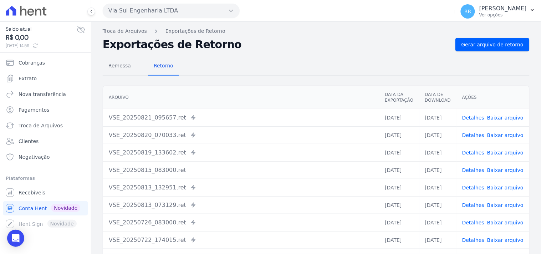
click at [495, 52] on div "Remessa Retorno [GEOGRAPHIC_DATA] Data da Exportação Data de Download Ações VSE…" at bounding box center [316, 180] width 427 height 258
click at [497, 40] on link "Gerar arquivo de retorno" at bounding box center [493, 45] width 74 height 14
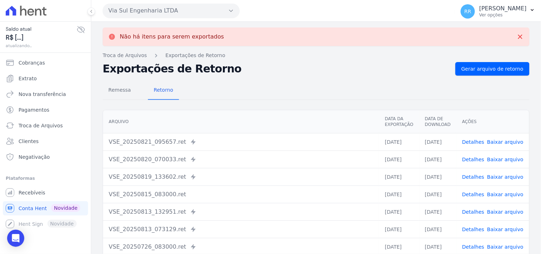
click at [123, 10] on button "Via Sul Engenharia LTDA" at bounding box center [171, 11] width 137 height 14
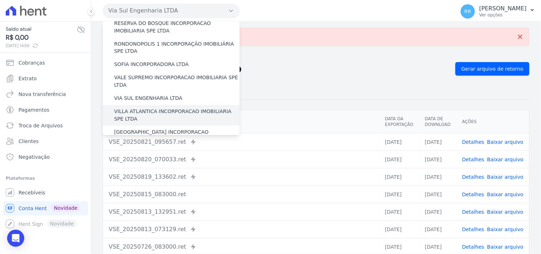
click at [161, 108] on label "VILLA ATLANTICA INCORPORACAO IMOBILIARIA SPE LTDA" at bounding box center [177, 115] width 126 height 15
click at [0, 0] on input "VILLA ATLANTICA INCORPORACAO IMOBILIARIA SPE LTDA" at bounding box center [0, 0] width 0 height 0
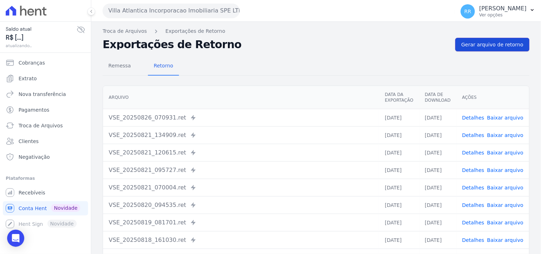
click at [474, 49] on link "Gerar arquivo de retorno" at bounding box center [493, 45] width 74 height 14
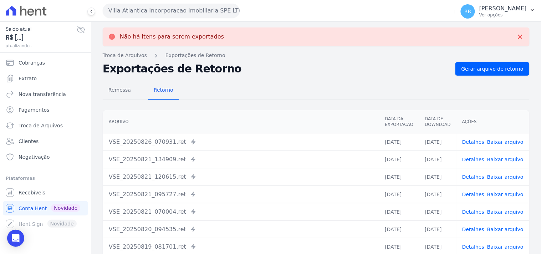
click at [150, 15] on button "Villa Atlantica Incorporacao Imobiliaria SPE LTDA" at bounding box center [171, 11] width 137 height 14
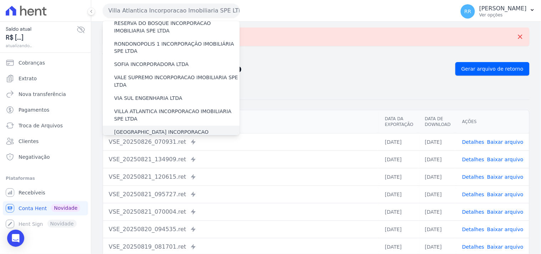
click at [144, 129] on label "[GEOGRAPHIC_DATA] INCORPORACAO IMOBILIARIA SPE LTDA" at bounding box center [177, 136] width 126 height 15
click at [0, 0] on input "[GEOGRAPHIC_DATA] INCORPORACAO IMOBILIARIA SPE LTDA" at bounding box center [0, 0] width 0 height 0
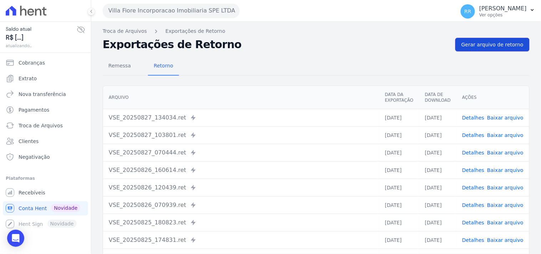
click at [473, 51] on link "Gerar arquivo de retorno" at bounding box center [493, 45] width 74 height 14
click at [476, 46] on span "Gerar arquivo de retorno" at bounding box center [493, 44] width 62 height 7
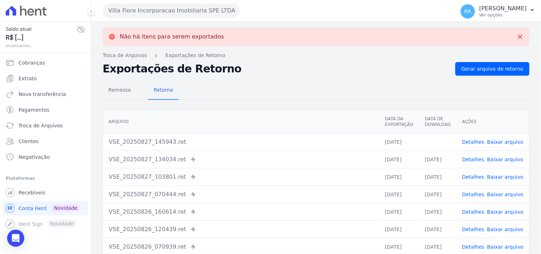
click at [173, 10] on button "Villa Fiore Incorporacao Imobiliaria SPE LTDA" at bounding box center [171, 11] width 137 height 14
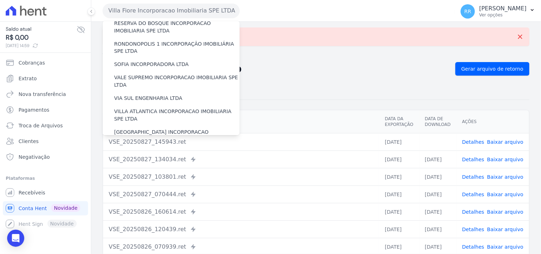
click at [165, 147] on div "VILLA TROPICAL INCORPORAÇÃO IMOBILIÁRIA SPE LTDA" at bounding box center [171, 157] width 137 height 21
click at [164, 147] on div "VILLA TROPICAL INCORPORAÇÃO IMOBILIÁRIA SPE LTDA" at bounding box center [171, 157] width 137 height 21
click at [159, 149] on label "VILLA TROPICAL INCORPORAÇÃO IMOBILIÁRIA SPE LTDA" at bounding box center [177, 156] width 126 height 15
click at [0, 0] on input "VILLA TROPICAL INCORPORAÇÃO IMOBILIÁRIA SPE LTDA" at bounding box center [0, 0] width 0 height 0
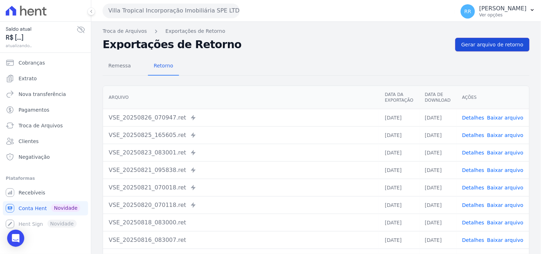
click at [490, 50] on link "Gerar arquivo de retorno" at bounding box center [493, 45] width 74 height 14
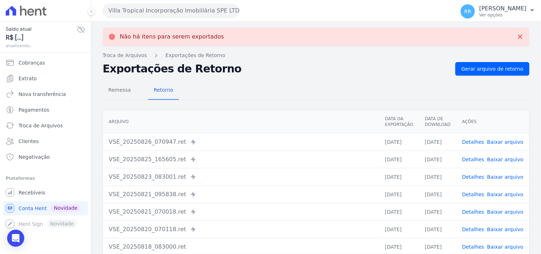
click at [142, 9] on button "Villa Tropical Incorporação Imobiliária SPE LTDA" at bounding box center [171, 11] width 137 height 14
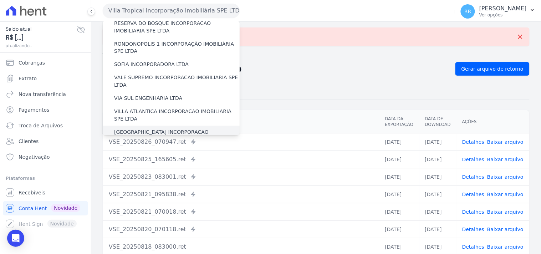
click at [145, 129] on label "[GEOGRAPHIC_DATA] INCORPORACAO IMOBILIARIA SPE LTDA" at bounding box center [177, 136] width 126 height 15
click at [0, 0] on input "[GEOGRAPHIC_DATA] INCORPORACAO IMOBILIARIA SPE LTDA" at bounding box center [0, 0] width 0 height 0
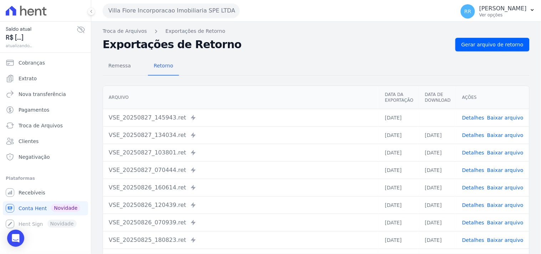
click at [502, 116] on link "Baixar arquivo" at bounding box center [505, 118] width 36 height 6
